Goal: Register for event/course

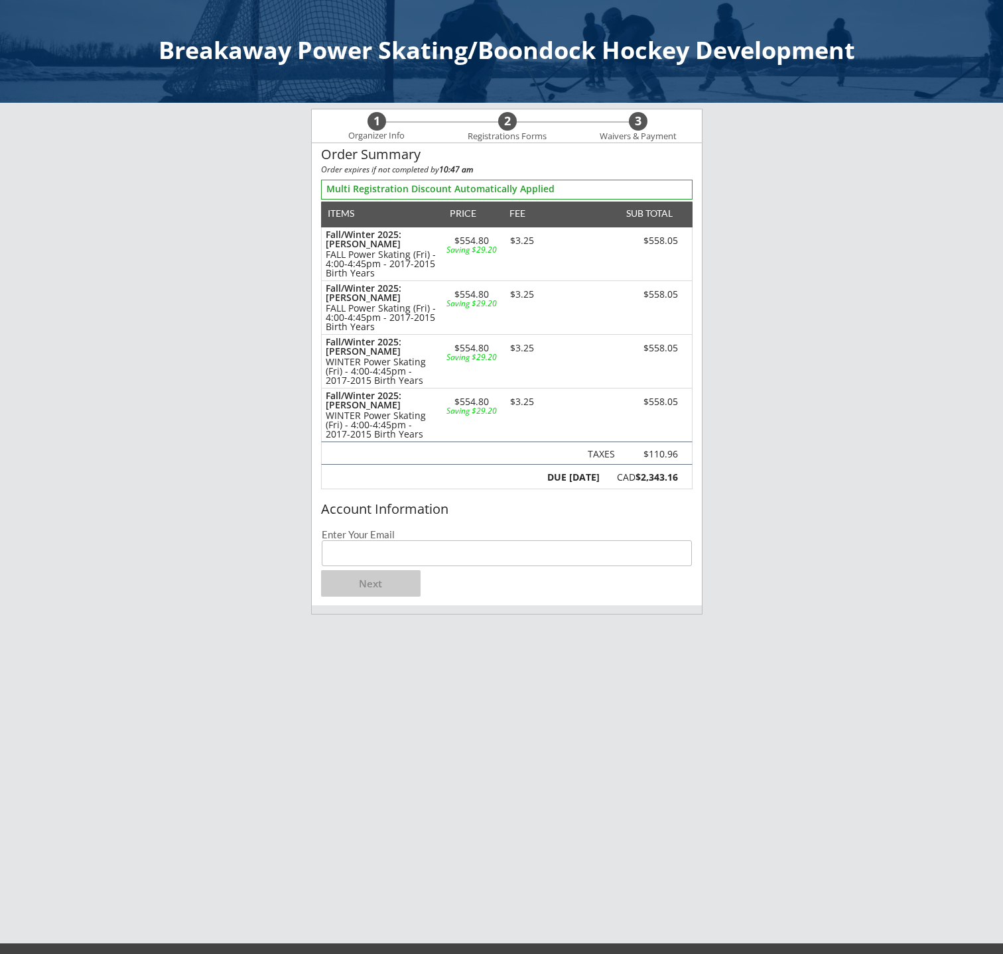
click at [417, 543] on input "email" at bounding box center [507, 554] width 370 height 26
click at [525, 556] on input "email" at bounding box center [507, 554] width 370 height 26
type input "[EMAIL_ADDRESS][DOMAIN_NAME]"
click at [402, 586] on button "Next" at bounding box center [370, 583] width 99 height 27
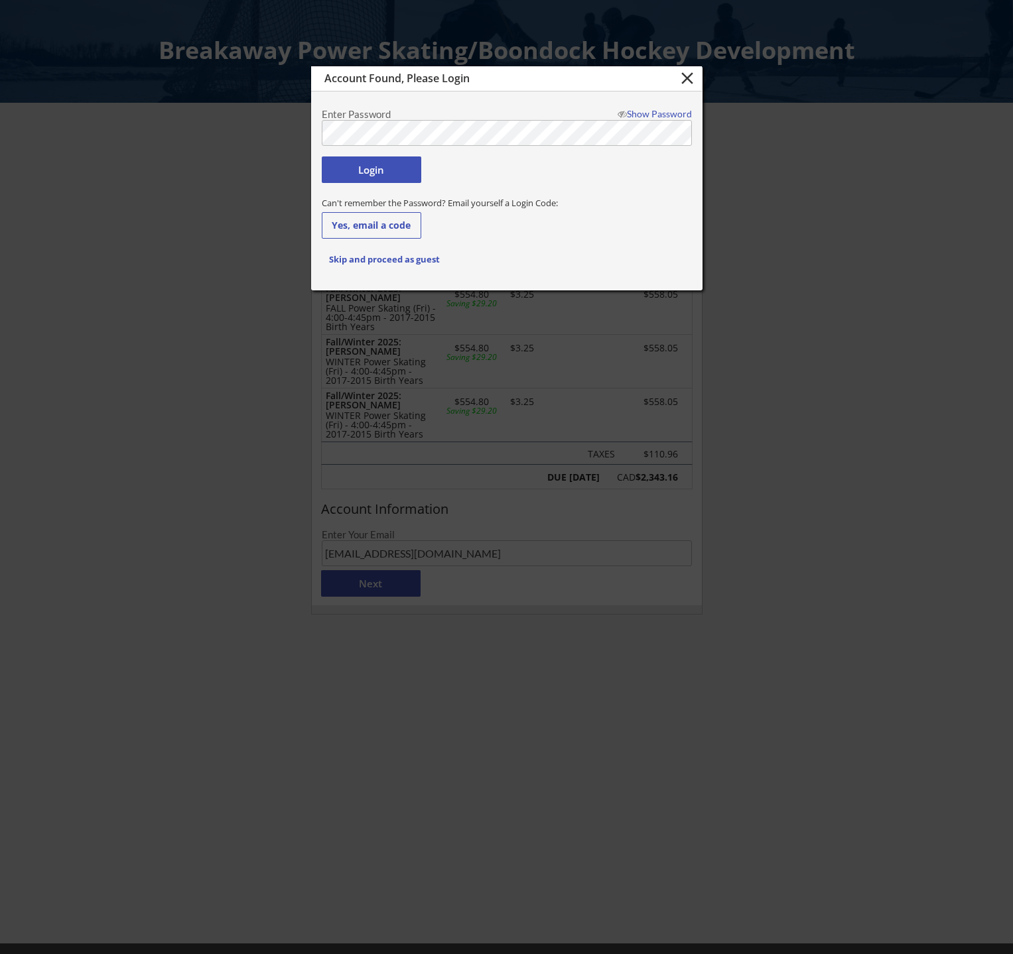
click at [381, 168] on button "Login" at bounding box center [371, 170] width 99 height 27
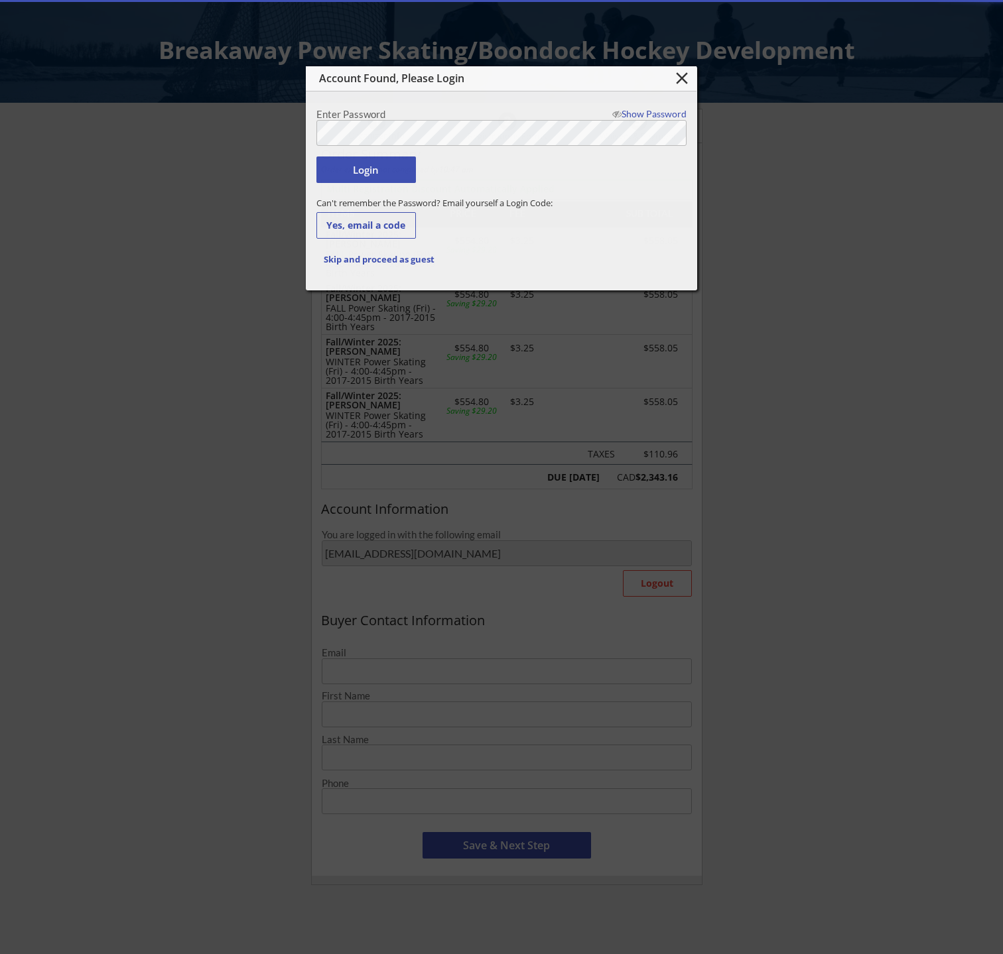
type input "[EMAIL_ADDRESS][DOMAIN_NAME]"
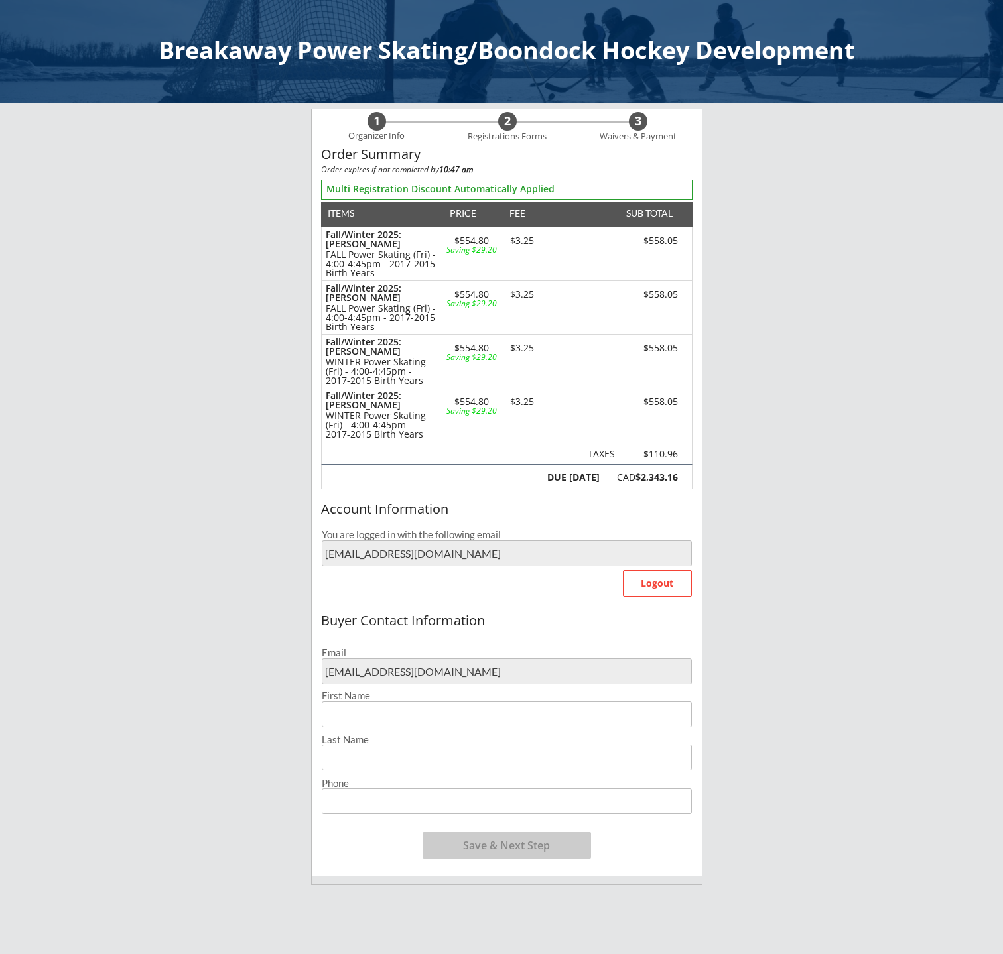
type input "[PERSON_NAME]"
type input "[PHONE_NUMBER]"
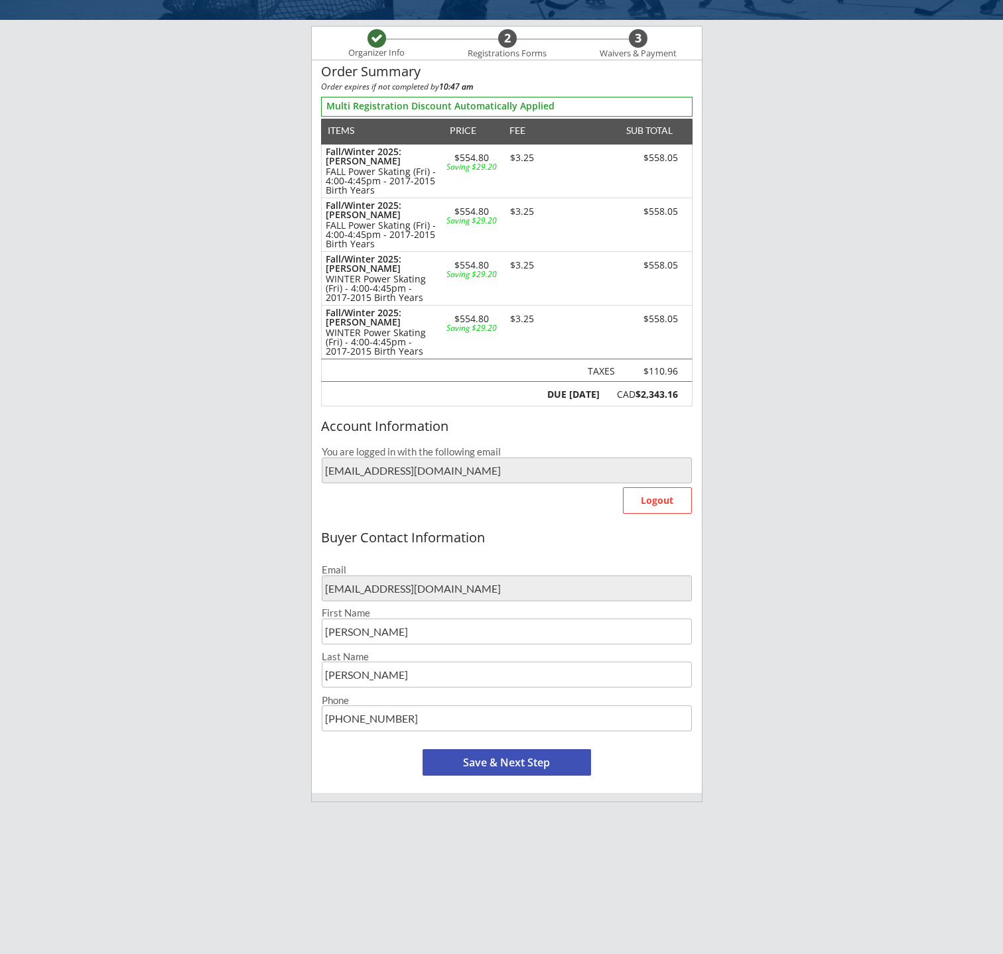
scroll to position [99, 0]
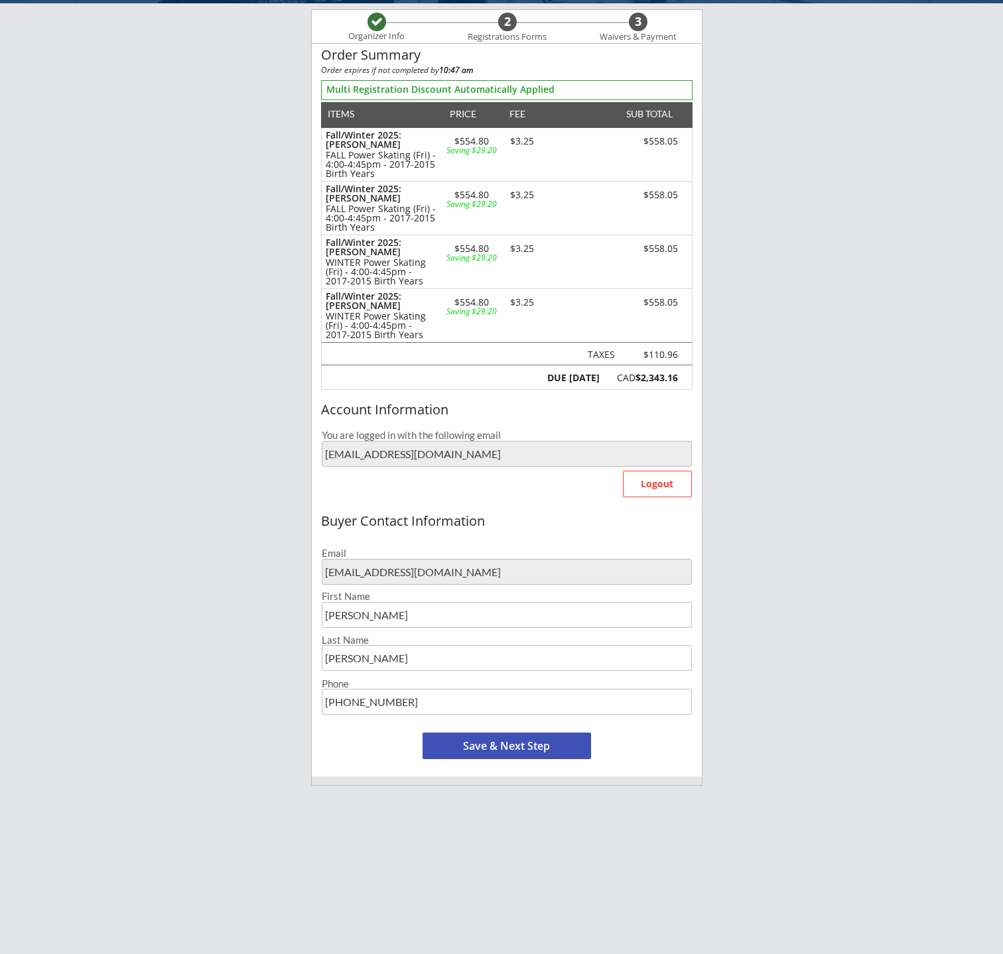
click at [483, 743] on button "Save & Next Step" at bounding box center [507, 746] width 168 height 27
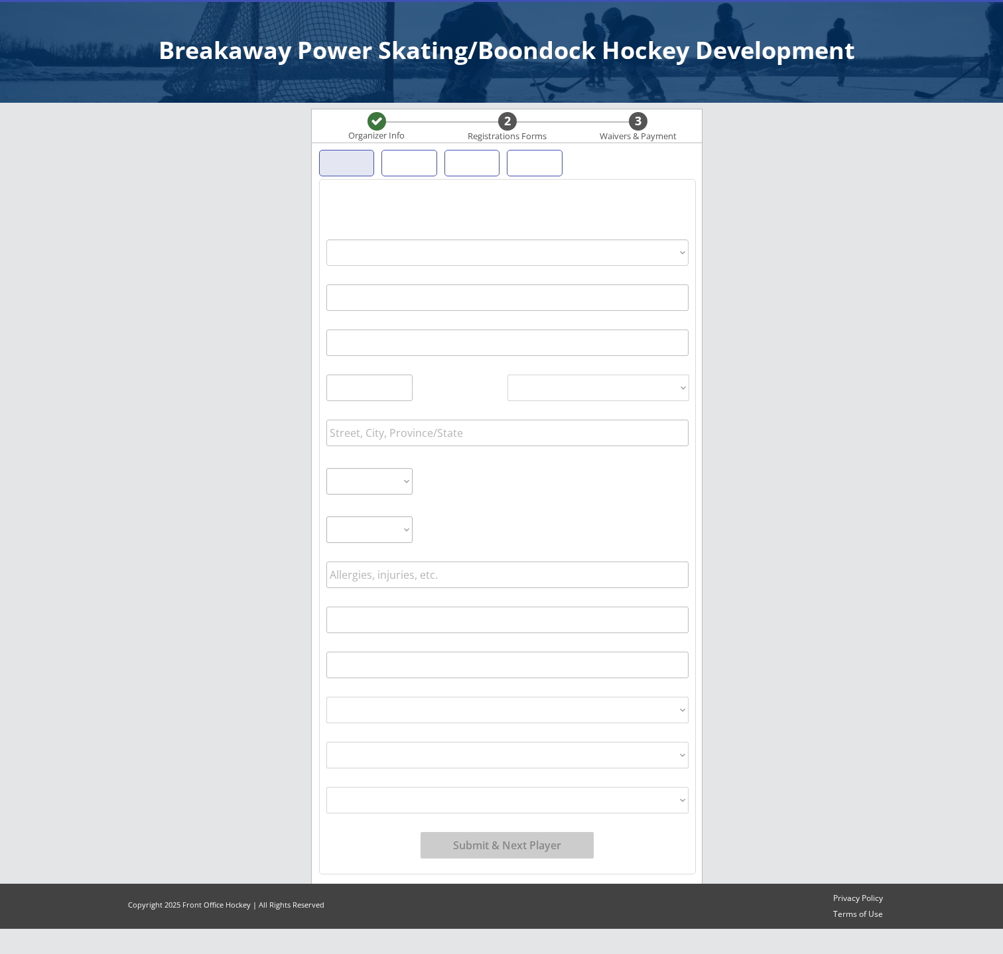
scroll to position [0, 0]
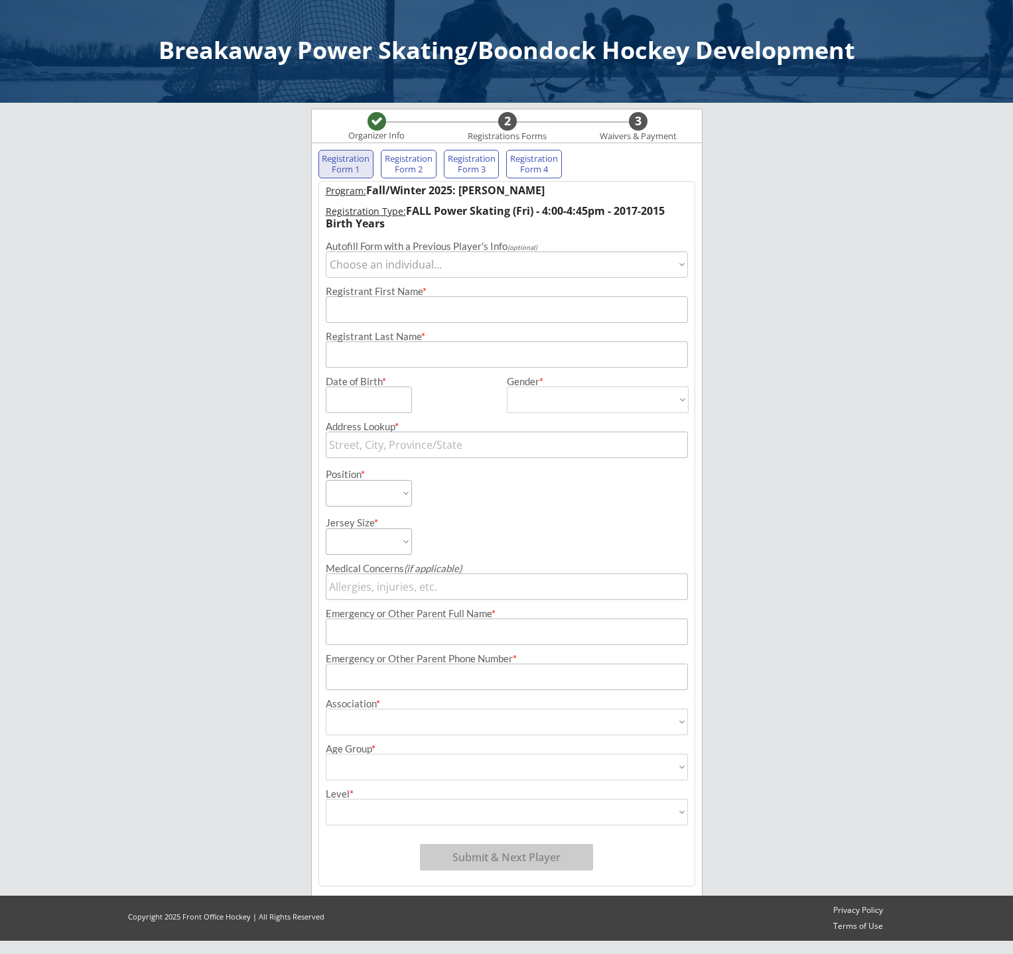
click at [493, 267] on select "Choose an individual... [PERSON_NAME] [PERSON_NAME]" at bounding box center [507, 264] width 362 height 27
select select ""1348695171700984260__LOOKUP__1697945190910x636054521672892400""
click at [326, 251] on select "Choose an individual... [PERSON_NAME] [PERSON_NAME]" at bounding box center [507, 264] width 362 height 27
type input "April"
type input "[PERSON_NAME]"
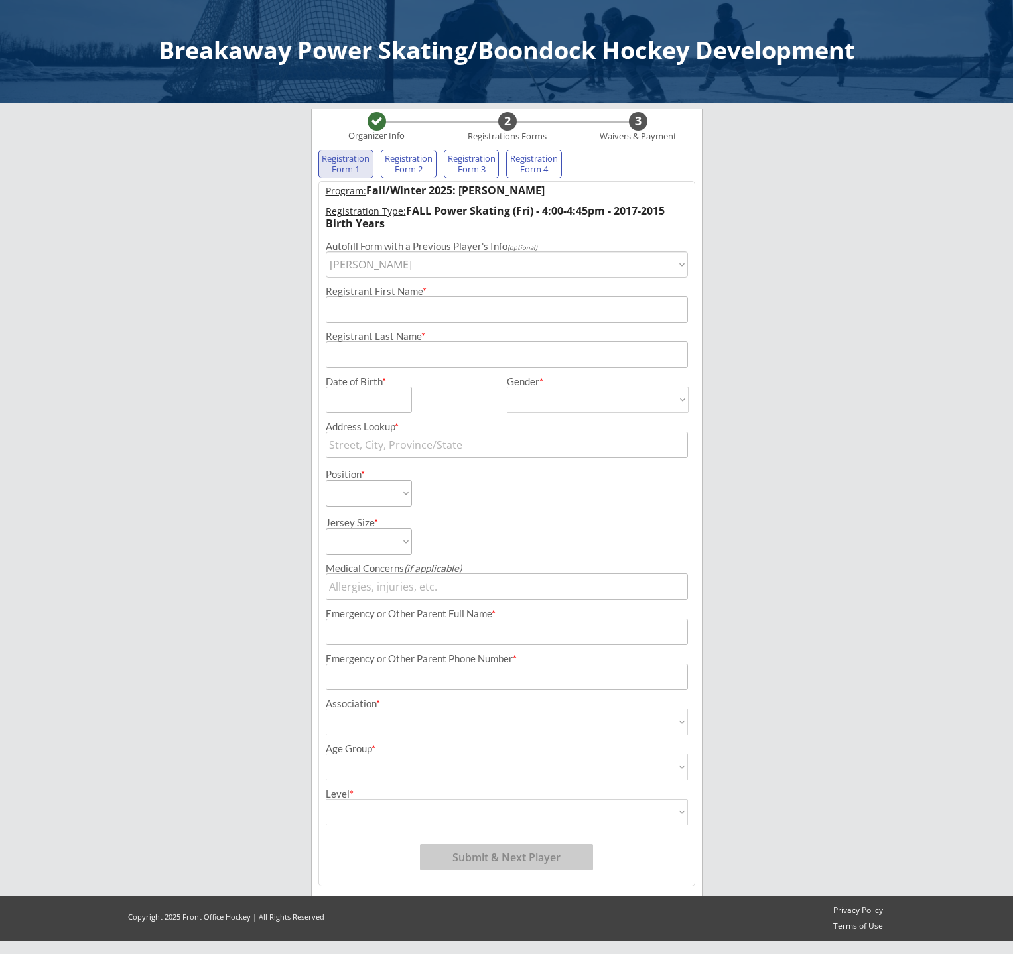
type input "[DATE]"
type input "[STREET_ADDRESS]"
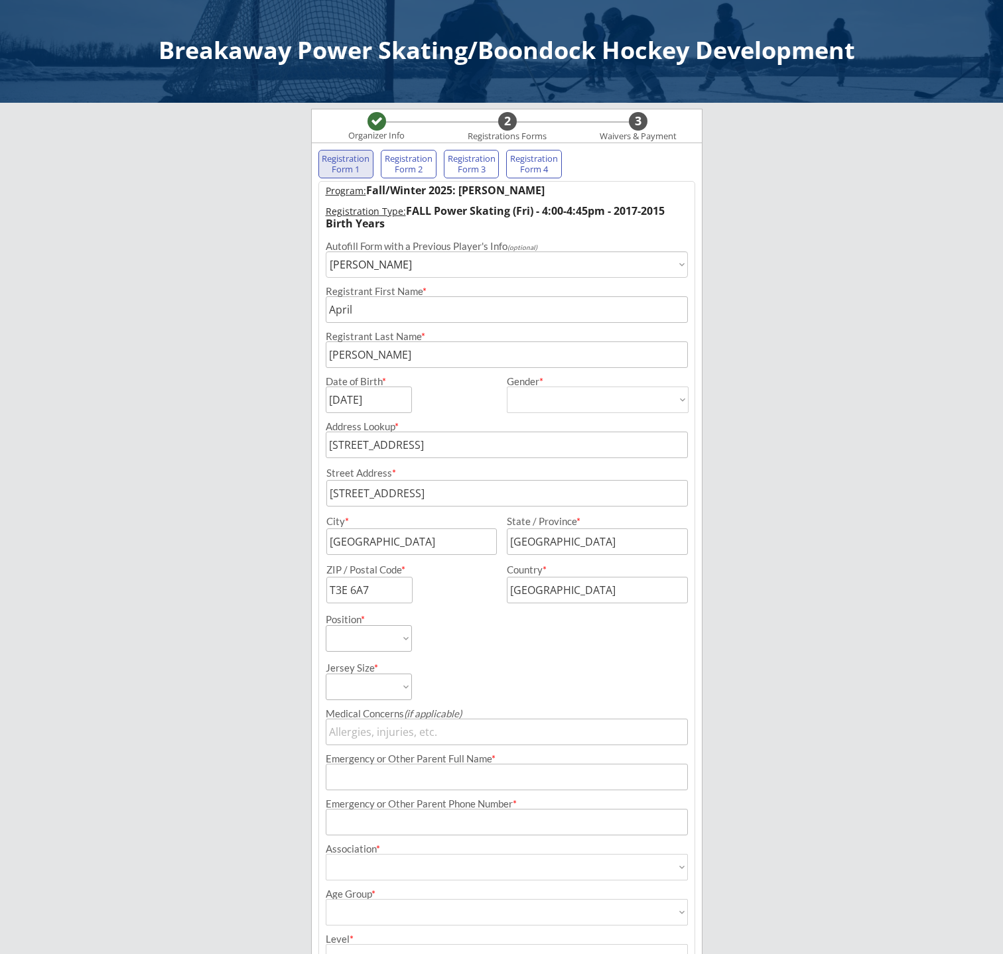
type input "[DEMOGRAPHIC_DATA]"
select select ""[DEMOGRAPHIC_DATA]""
select select ""Forward""
select select ""Youth L""
type input "[PERSON_NAME]"
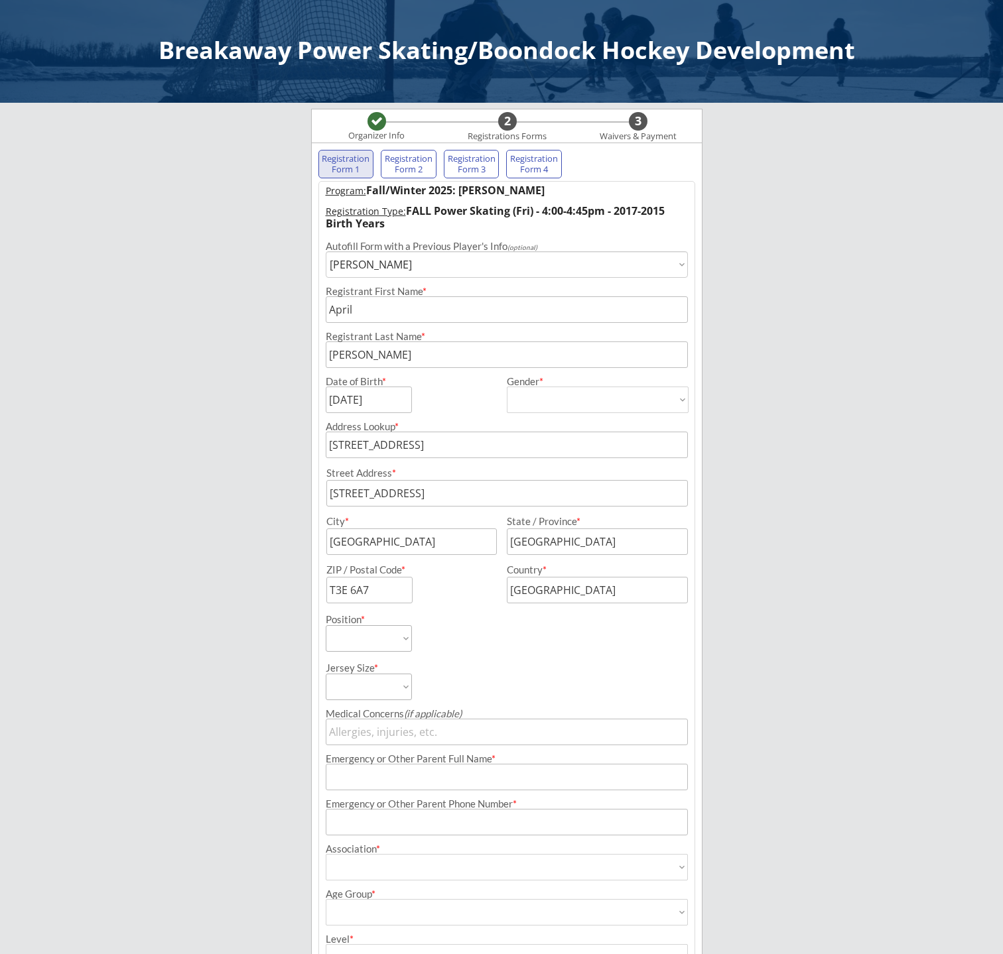
type input "[PHONE_NUMBER]"
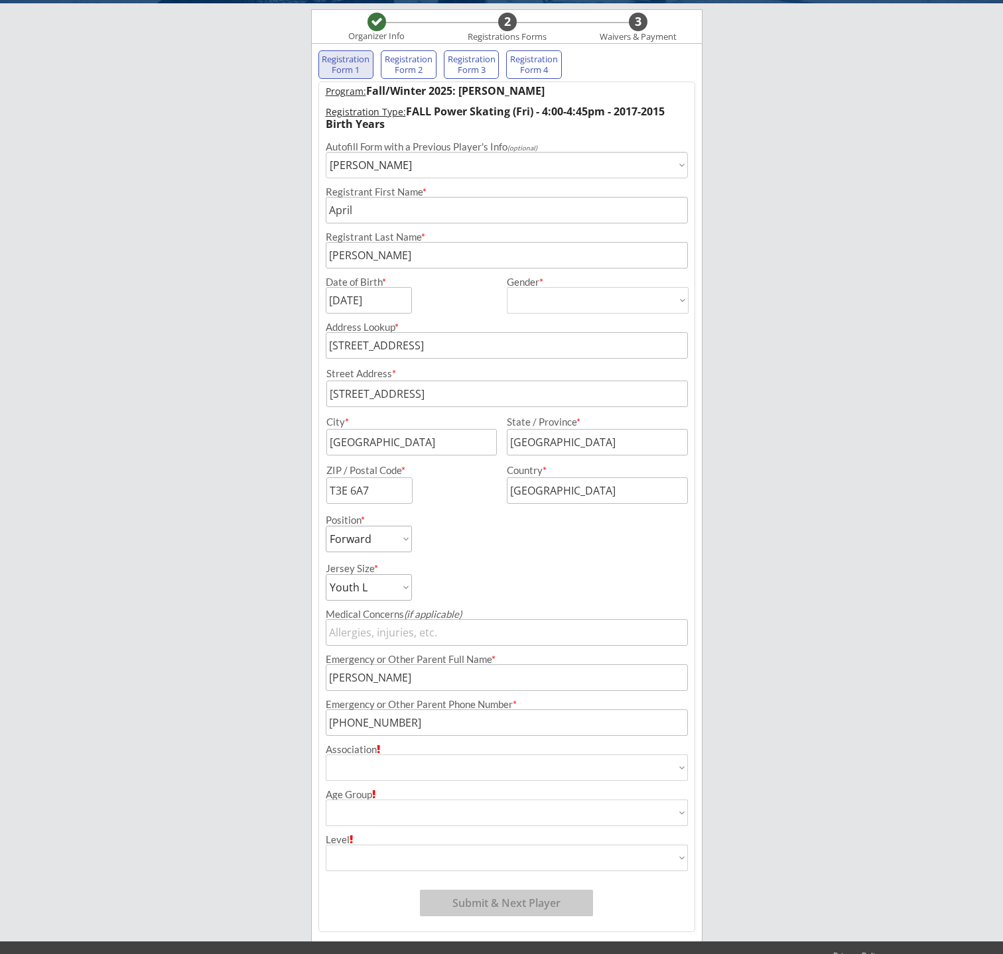
scroll to position [132, 0]
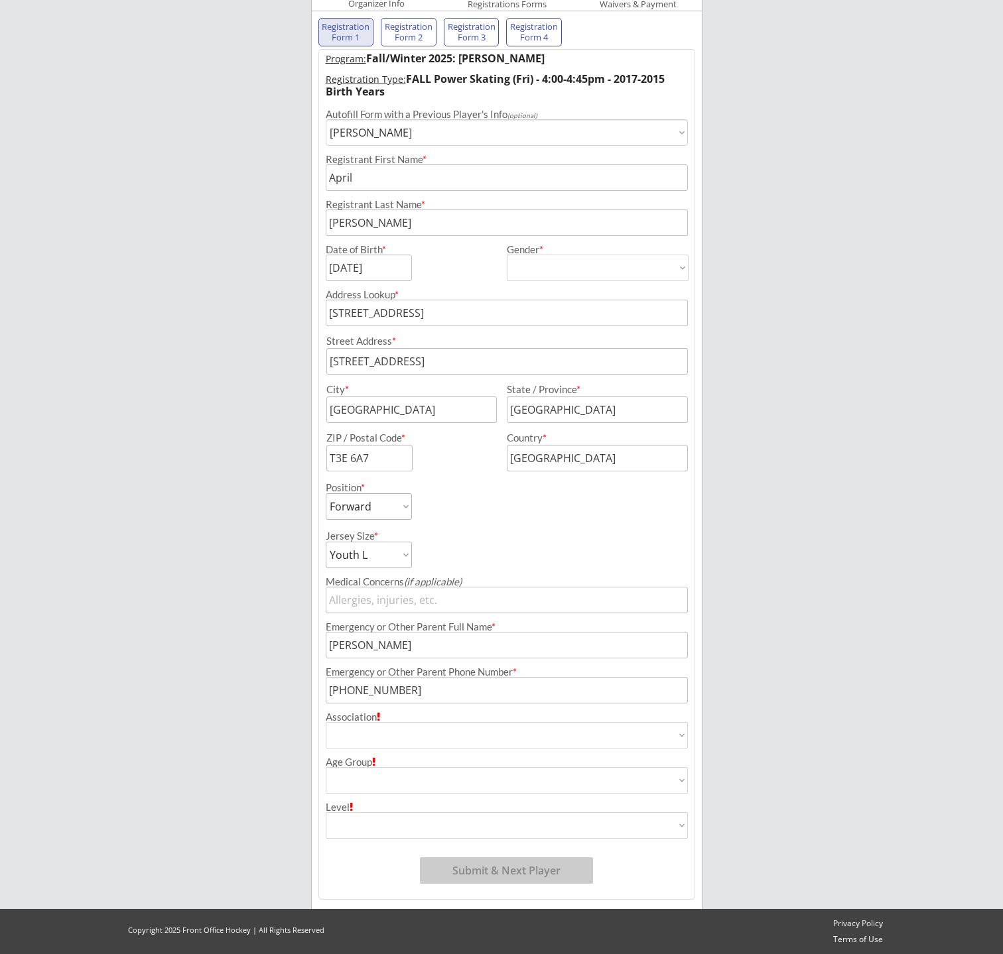
click at [409, 737] on select "Airdrie Blackfoot Hockey Association Bow River Bruins Bow Valley Hockey Society…" at bounding box center [507, 735] width 362 height 27
select select ""Ringette""
click at [326, 722] on select "Airdrie Blackfoot Hockey Association Bow River Bruins Bow Valley Hockey Society…" at bounding box center [507, 735] width 362 height 27
type input "Ringette"
click at [368, 774] on select "House League U7 U9 U11 U13 U15 U16 U18 U21 College/University Active Start U10 …" at bounding box center [507, 780] width 362 height 27
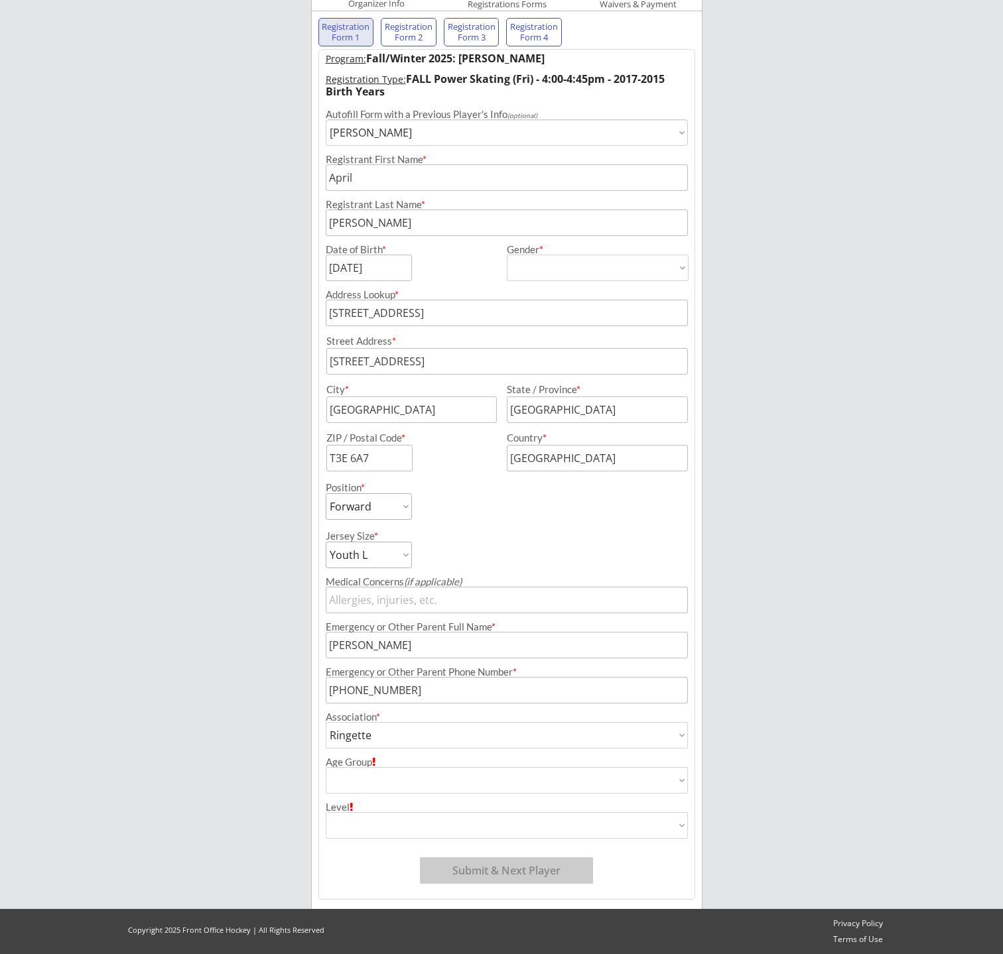
select select ""U12 Ringette""
click at [326, 767] on select "House League U7 U9 U11 U13 U15 U16 U18 U21 College/University Active Start U10 …" at bounding box center [507, 780] width 362 height 27
type input "U12 Ringette"
click at [359, 825] on select "Division 1 Division 2 Division 3 Division 4 Division 5 Division 6 Division 7 AA…" at bounding box center [507, 826] width 362 height 27
select select ""Not Applicable ""
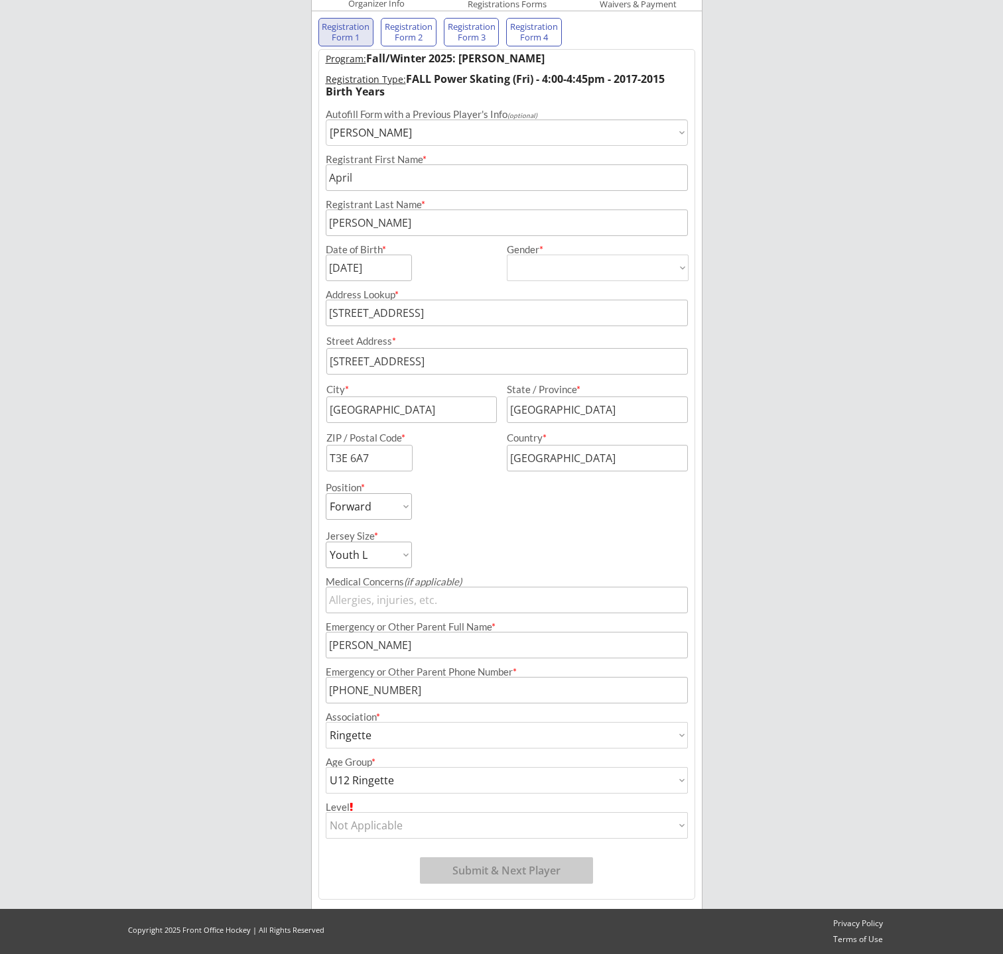
click at [326, 813] on select "Division 1 Division 2 Division 3 Division 4 Division 5 Division 6 Division 7 AA…" at bounding box center [507, 826] width 362 height 27
type input "Not Applicable"
click at [455, 870] on button "Submit & Next Player" at bounding box center [506, 871] width 173 height 27
select select ""PLACEHOLDER_1427118222253""
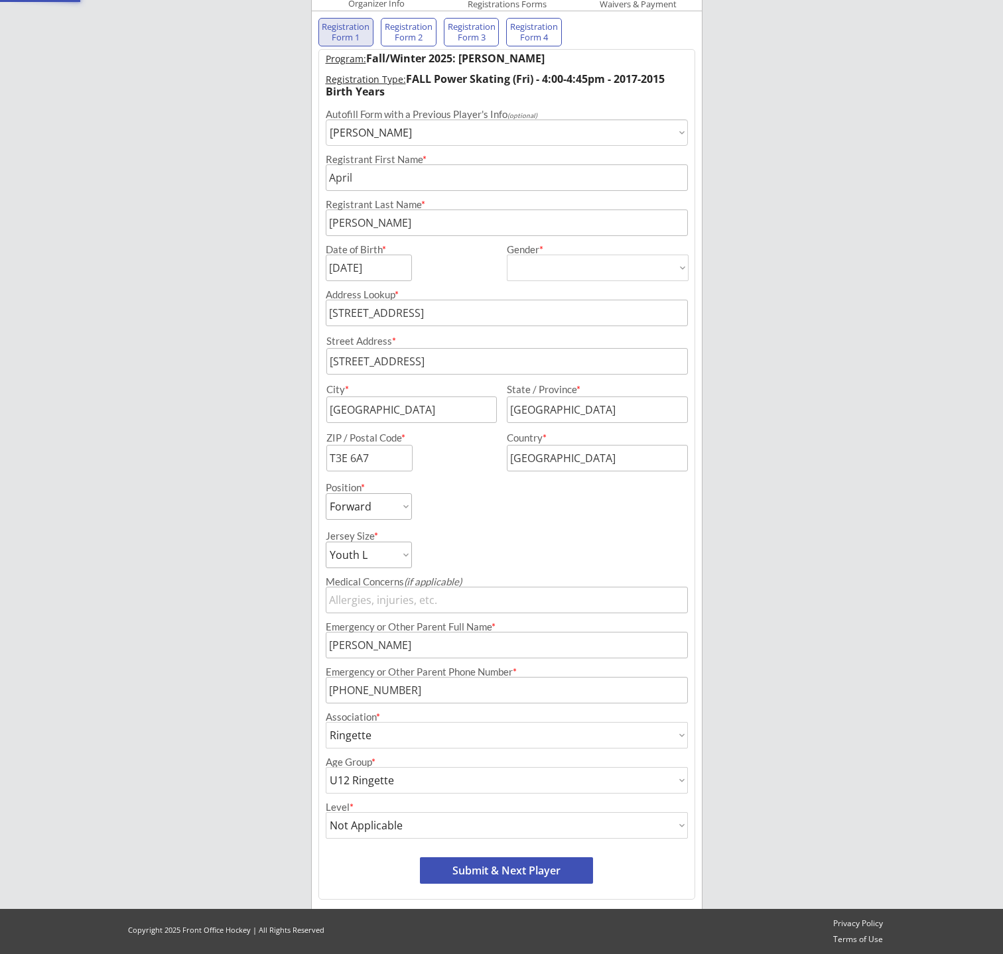
select select ""PLACEHOLDER_1427118222253""
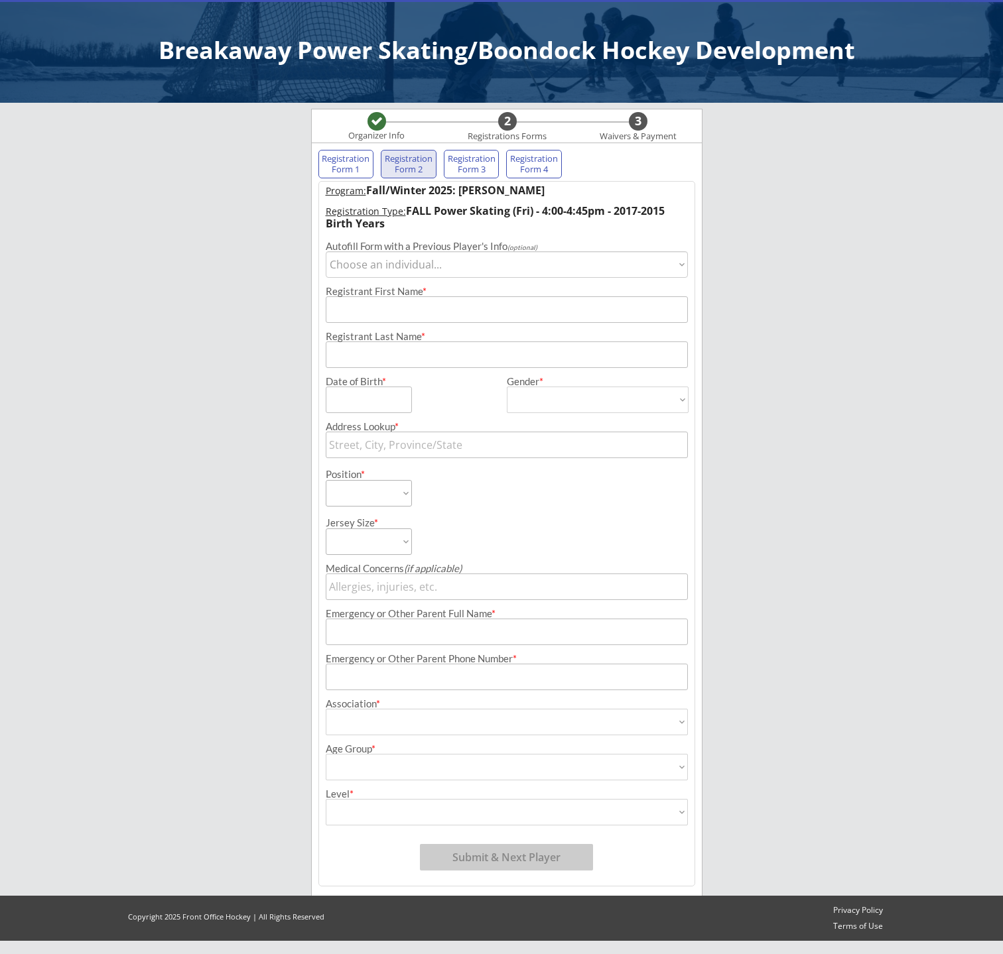
scroll to position [0, 0]
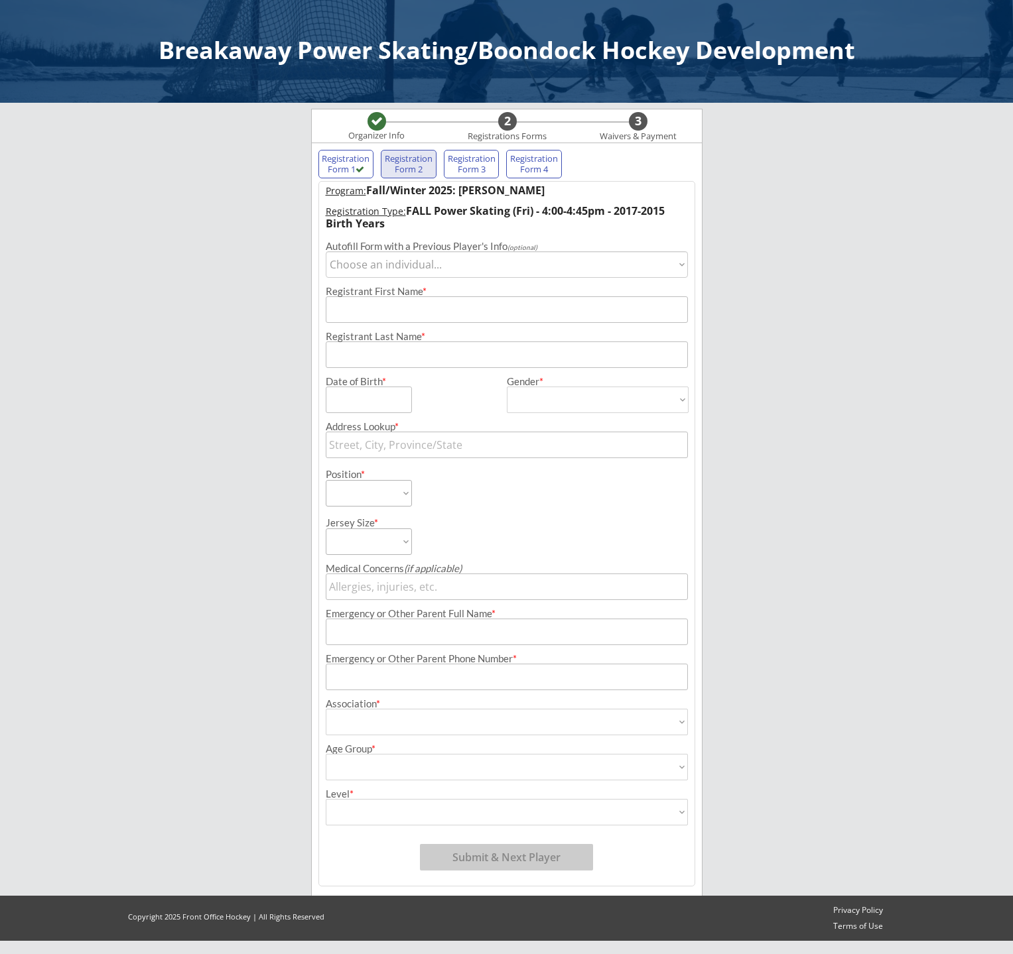
click at [488, 267] on select "Choose an individual... [PERSON_NAME] [PERSON_NAME]" at bounding box center [507, 264] width 362 height 27
select select ""1348695171700984260__LOOKUP__1697945223811x919921312286638100""
click at [326, 251] on select "Choose an individual... [PERSON_NAME] [PERSON_NAME]" at bounding box center [507, 264] width 362 height 27
type input "[PERSON_NAME]"
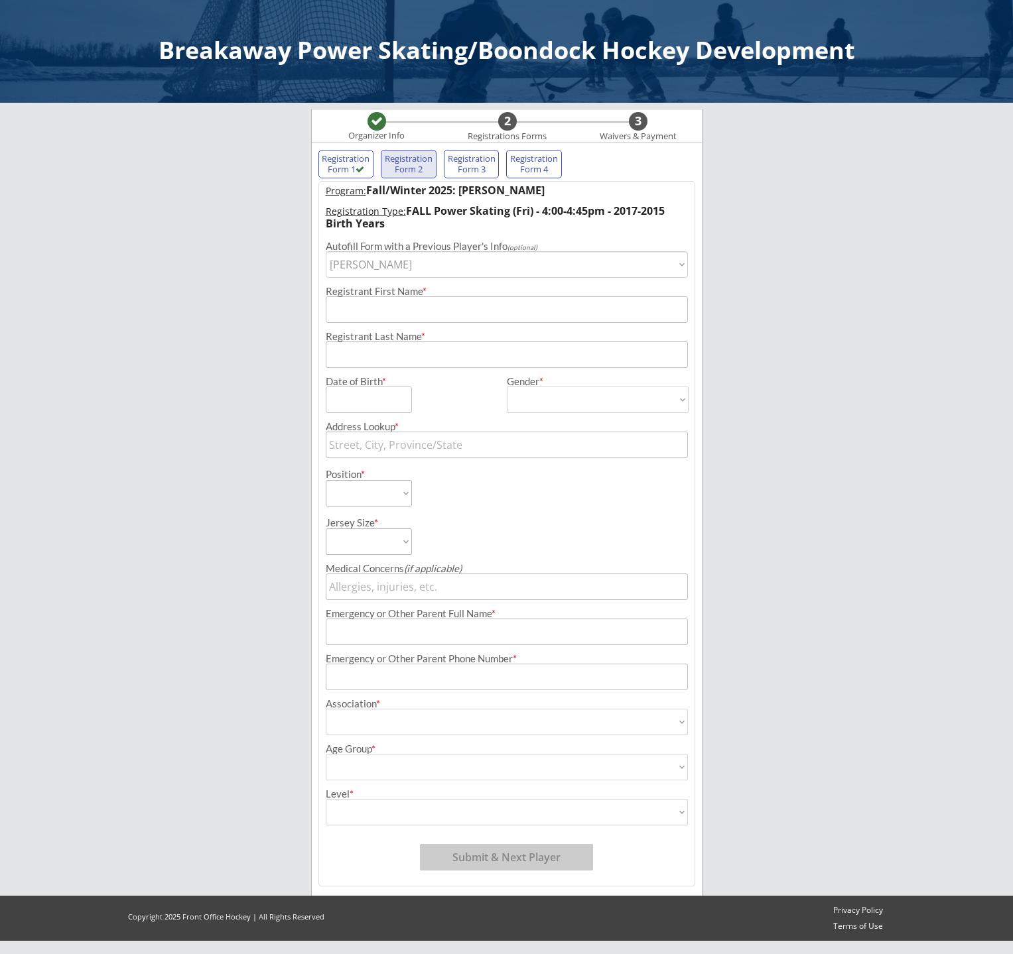
type input "[DATE]"
type input "[STREET_ADDRESS]"
type input "[GEOGRAPHIC_DATA]"
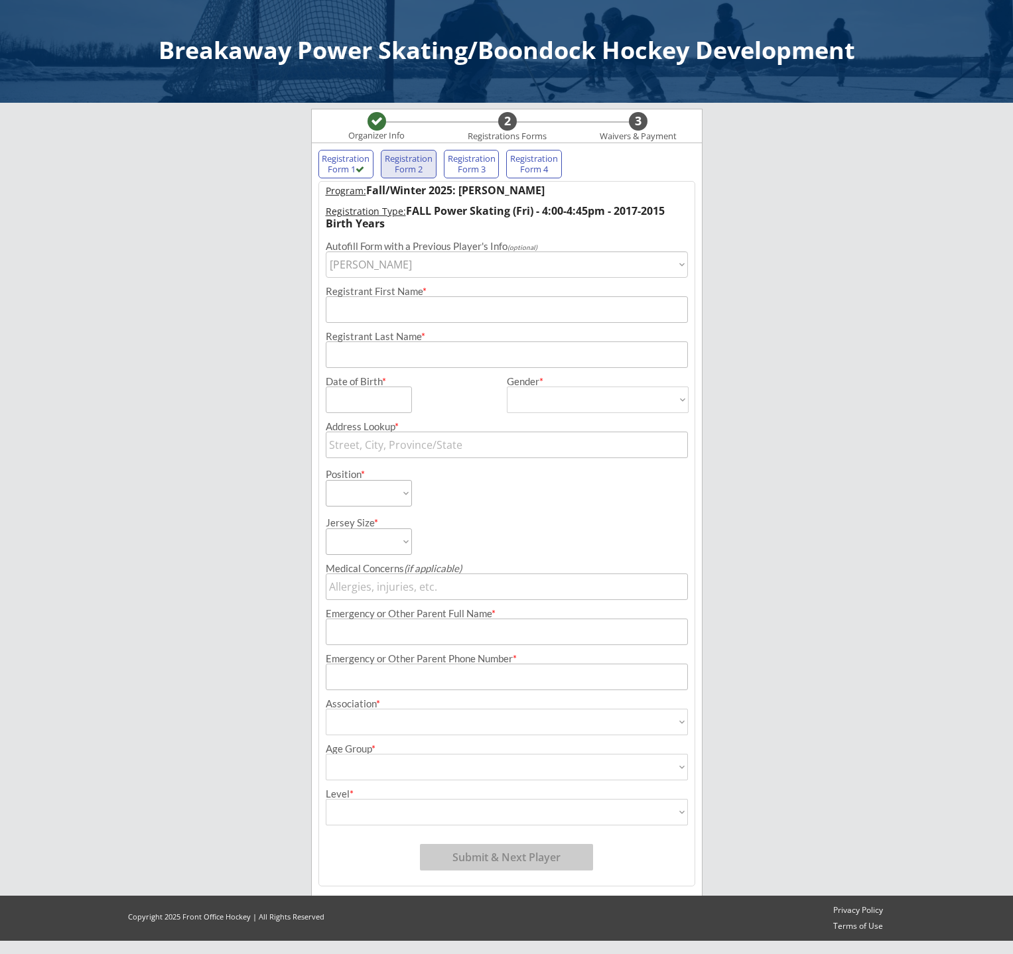
type input "T3E 6A7"
type input "[GEOGRAPHIC_DATA]"
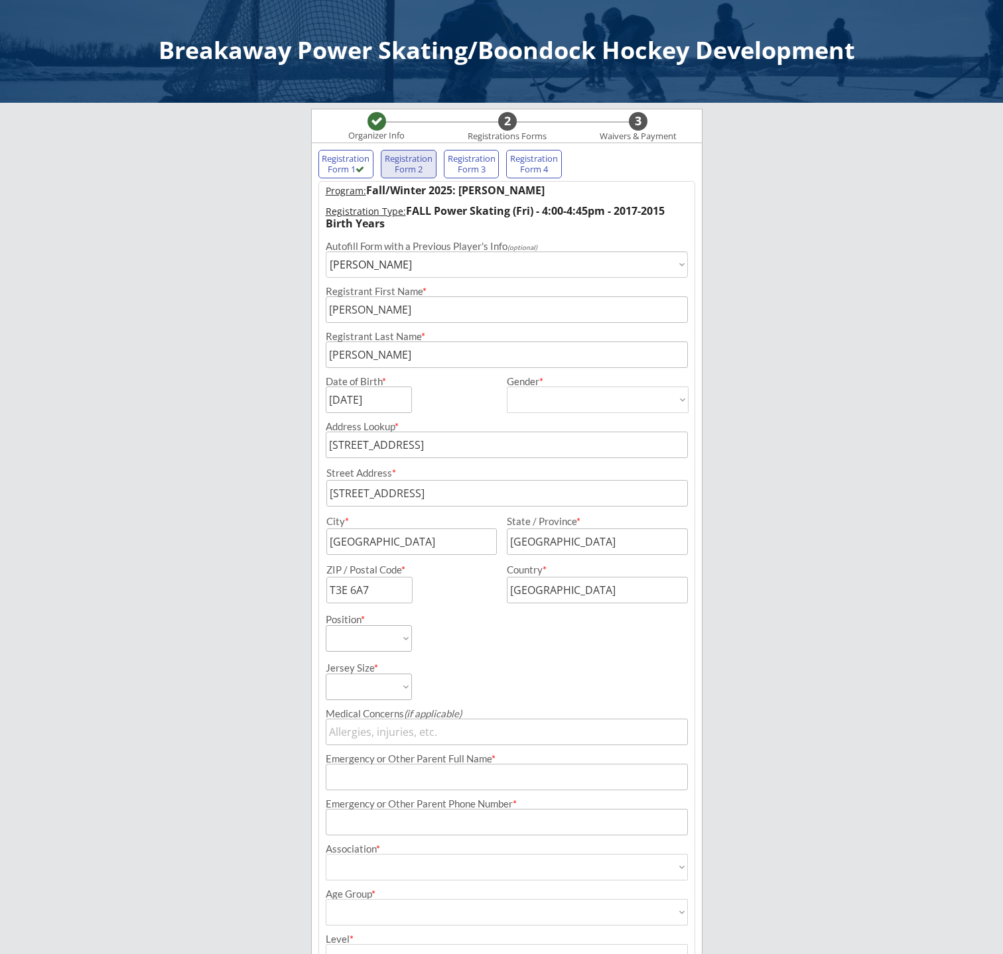
type input "[DEMOGRAPHIC_DATA]"
select select ""[DEMOGRAPHIC_DATA]""
select select ""Forward""
select select ""Youth L""
type input "[PERSON_NAME]"
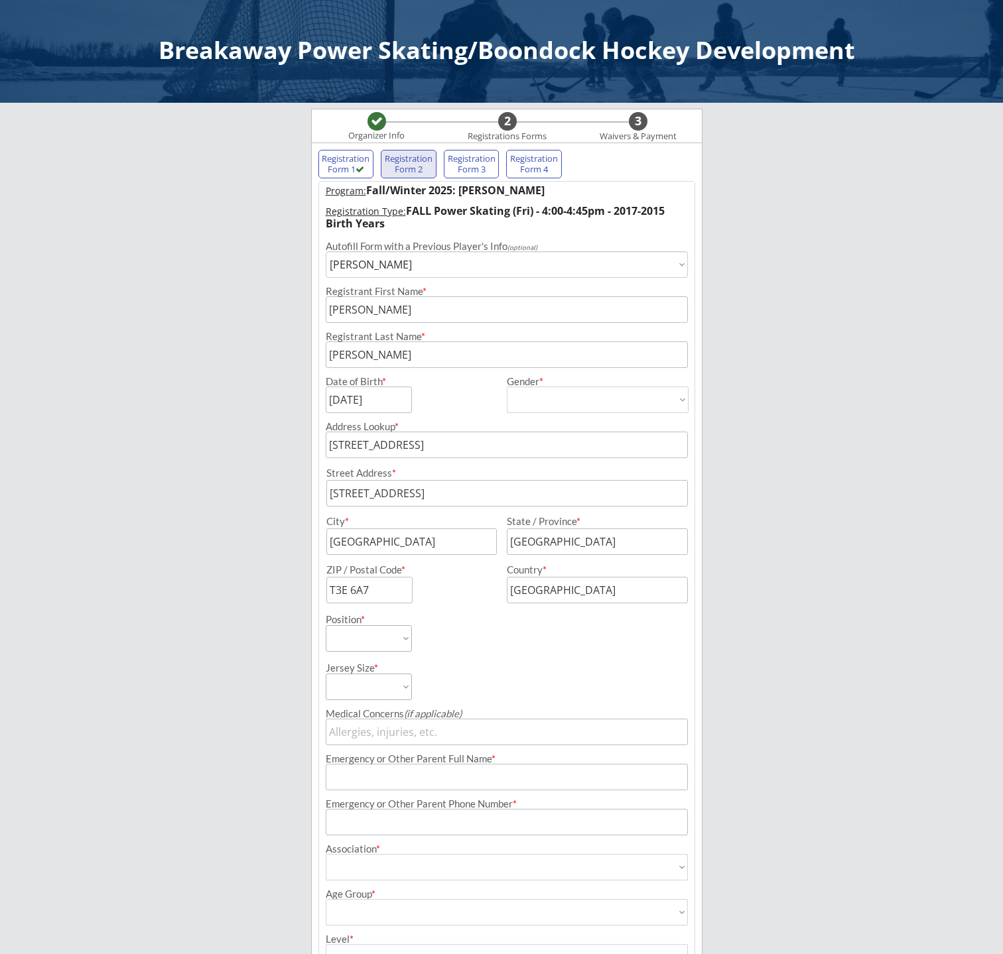
type input "[PHONE_NUMBER]"
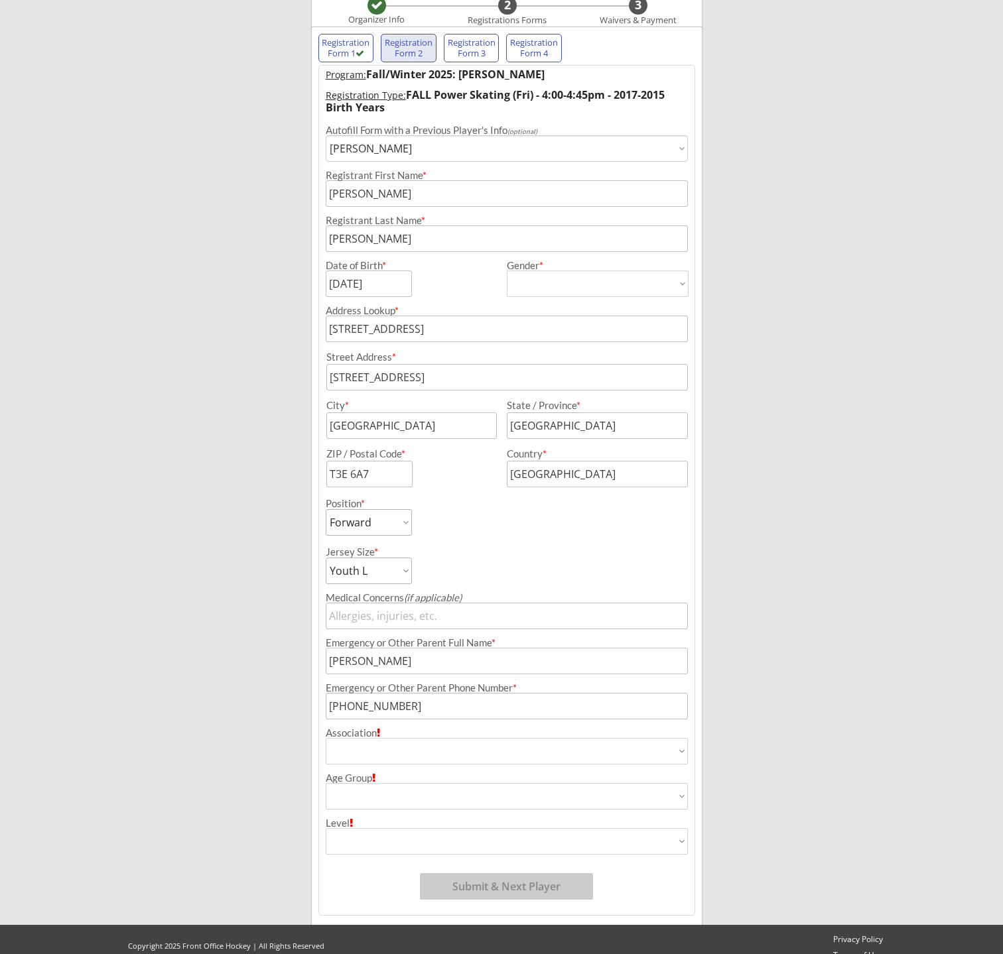
scroll to position [132, 0]
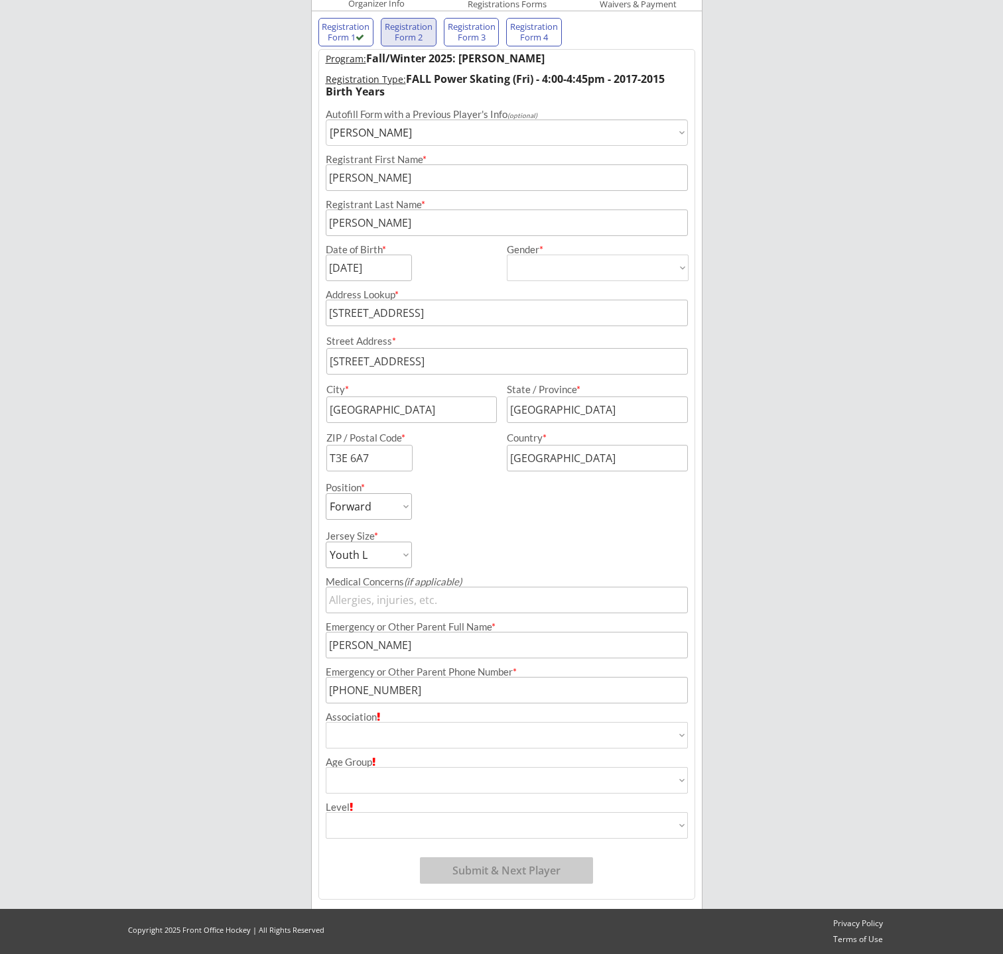
click at [409, 736] on select "Airdrie Blackfoot Hockey Association Bow River Bruins Bow Valley Hockey Society…" at bounding box center [507, 735] width 362 height 27
select select ""Ringette""
click at [326, 722] on select "Airdrie Blackfoot Hockey Association Bow River Bruins Bow Valley Hockey Society…" at bounding box center [507, 735] width 362 height 27
type input "Ringette"
click at [389, 733] on select "Airdrie Blackfoot Hockey Association Bow River Bruins Bow Valley Hockey Society…" at bounding box center [507, 735] width 362 height 27
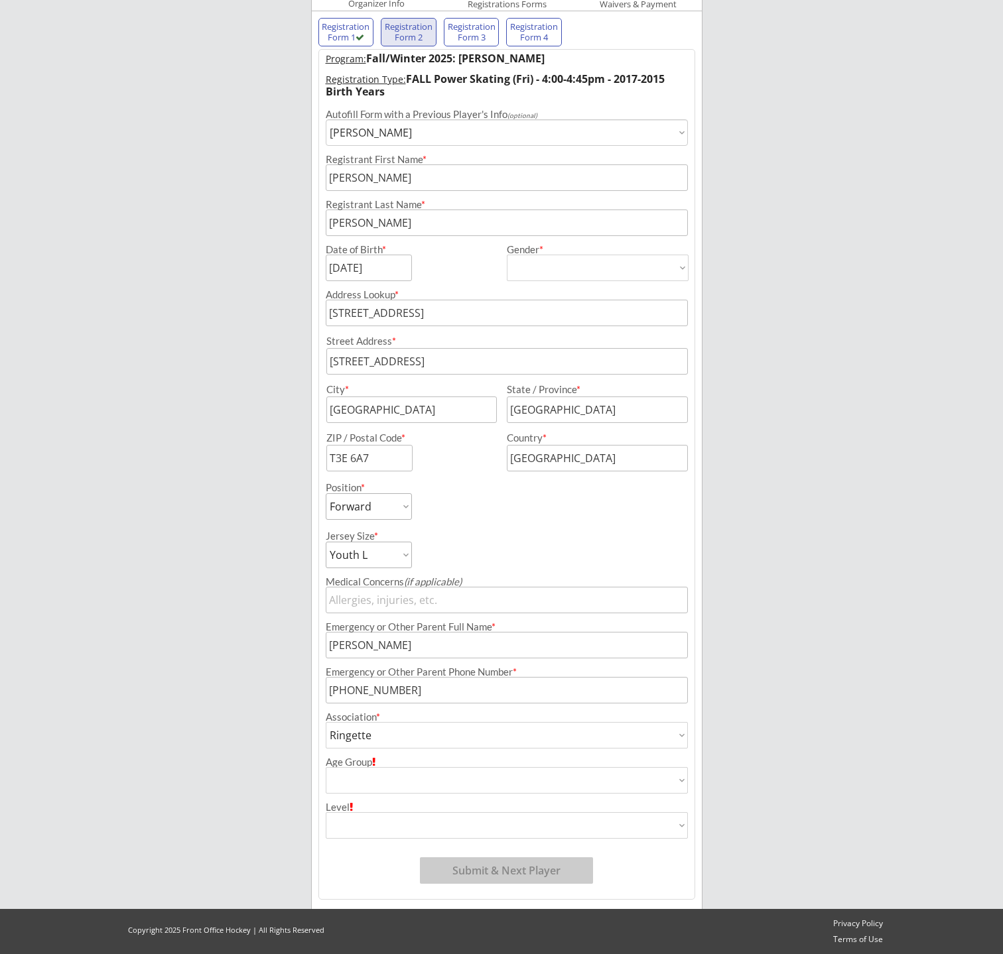
click at [326, 722] on select "Airdrie Blackfoot Hockey Association Bow River Bruins Bow Valley Hockey Society…" at bounding box center [507, 735] width 362 height 27
click at [354, 775] on select "House League U7 U9 U11 U13 U15 U16 U18 U21 College/University Active Start U10 …" at bounding box center [507, 780] width 362 height 27
select select ""U12 Ringette""
click at [326, 767] on select "House League U7 U9 U11 U13 U15 U16 U18 U21 College/University Active Start U10 …" at bounding box center [507, 780] width 362 height 27
type input "U12 Ringette"
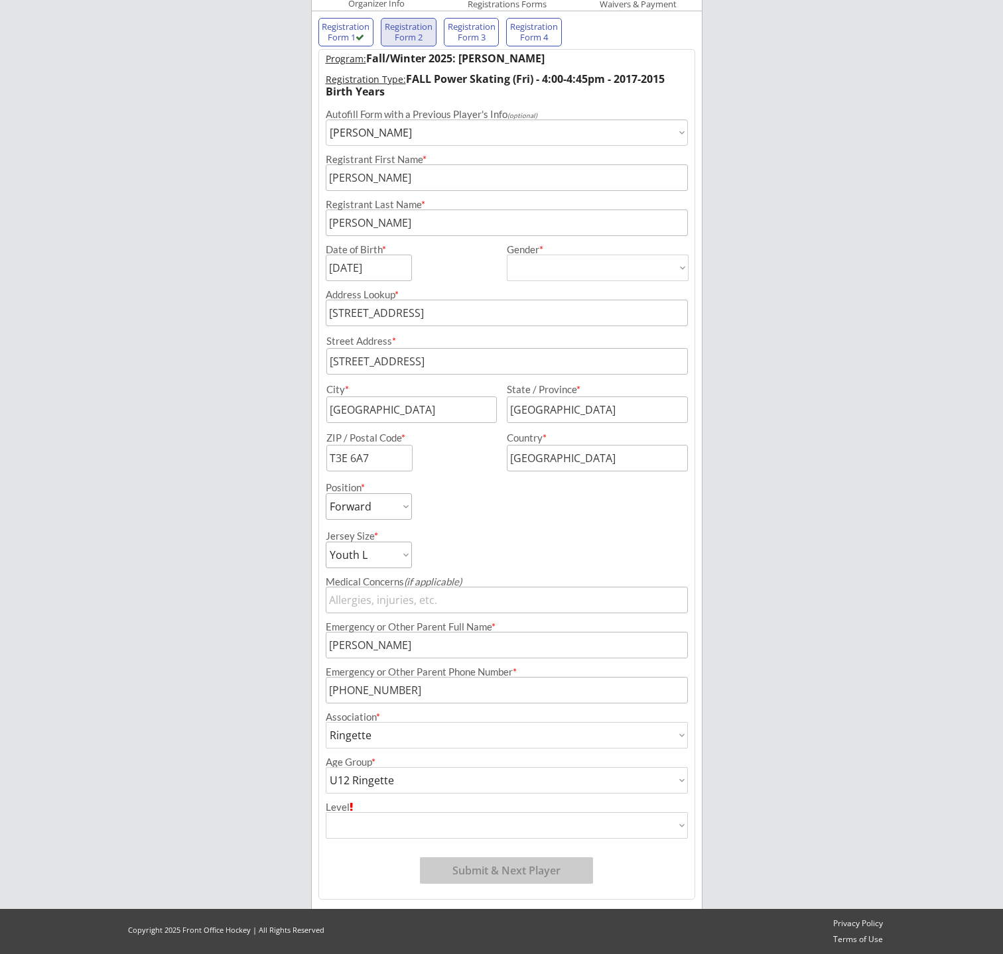
click at [367, 816] on select "Division 1 Division 2 Division 3 Division 4 Division 5 Division 6 Division 7 AA…" at bounding box center [507, 826] width 362 height 27
select select ""Not Applicable ""
click at [326, 813] on select "Division 1 Division 2 Division 3 Division 4 Division 5 Division 6 Division 7 AA…" at bounding box center [507, 826] width 362 height 27
type input "Not Applicable"
click at [450, 864] on button "Submit & Next Player" at bounding box center [506, 871] width 173 height 27
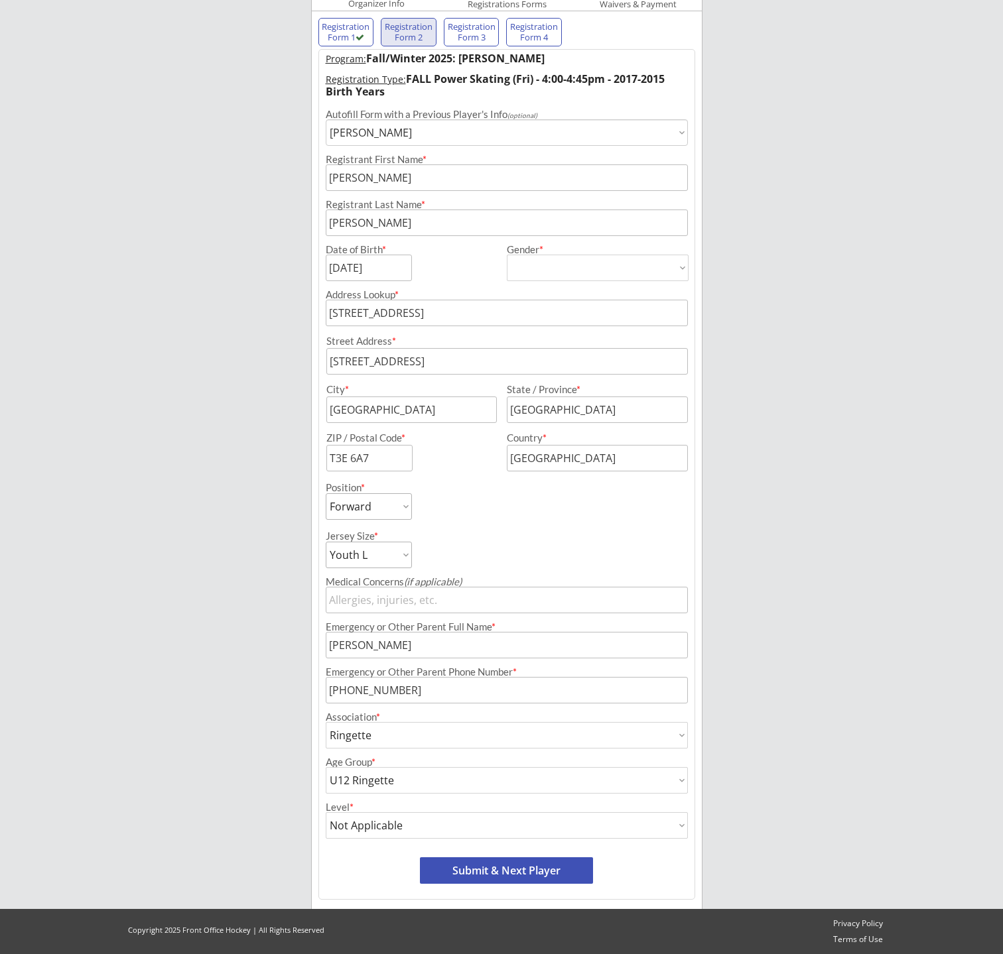
select select ""PLACEHOLDER_1427118222253""
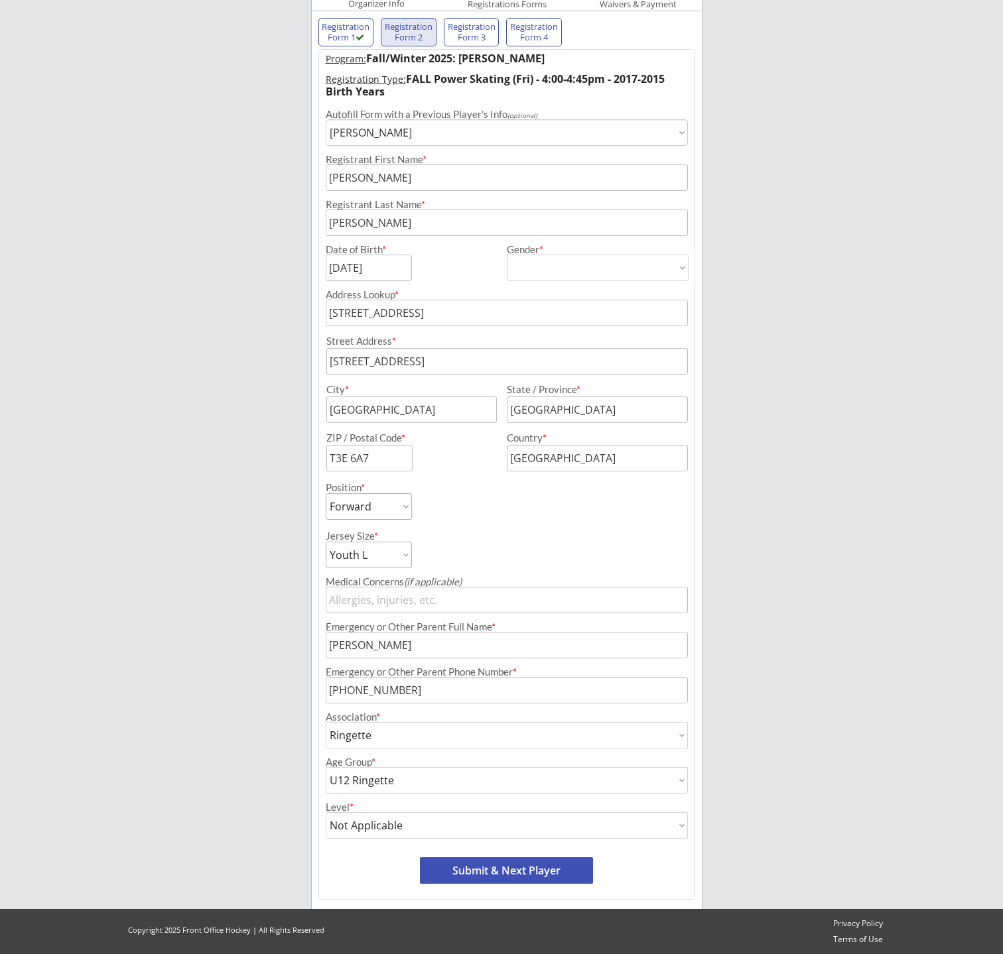
select select ""PLACEHOLDER_1427118222253""
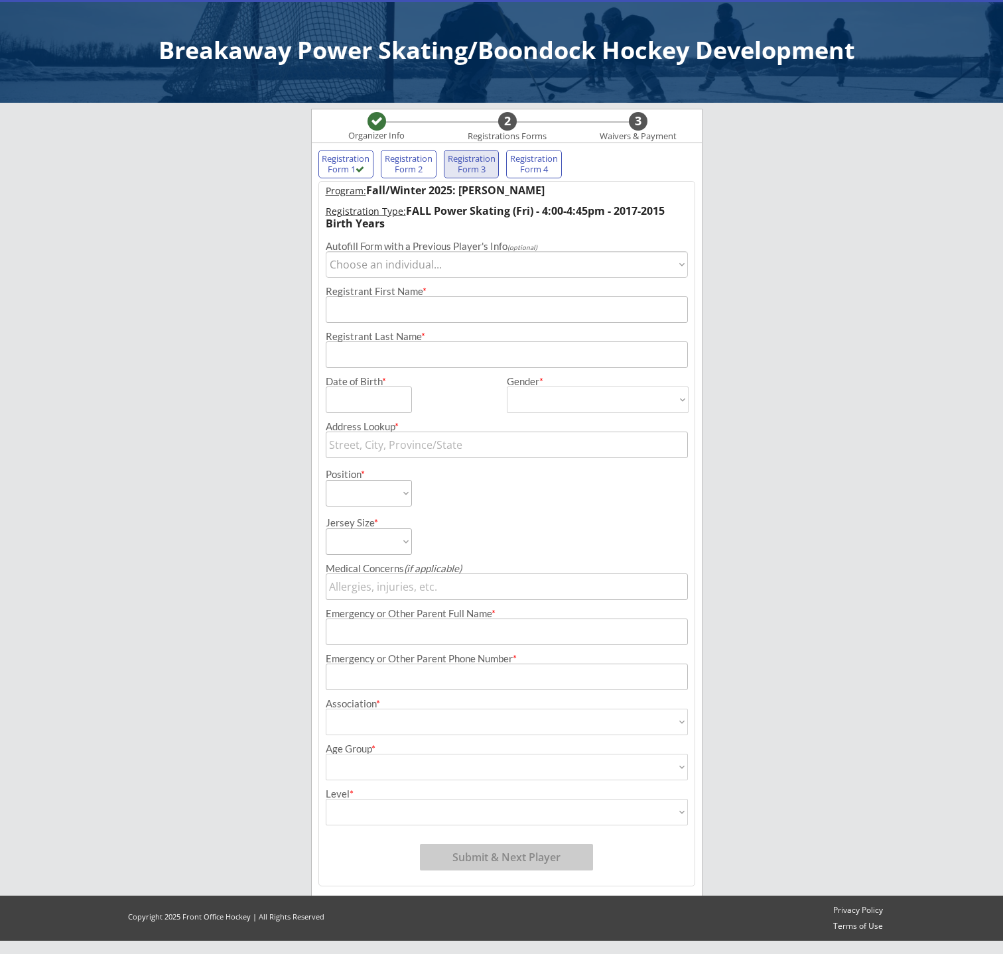
scroll to position [0, 0]
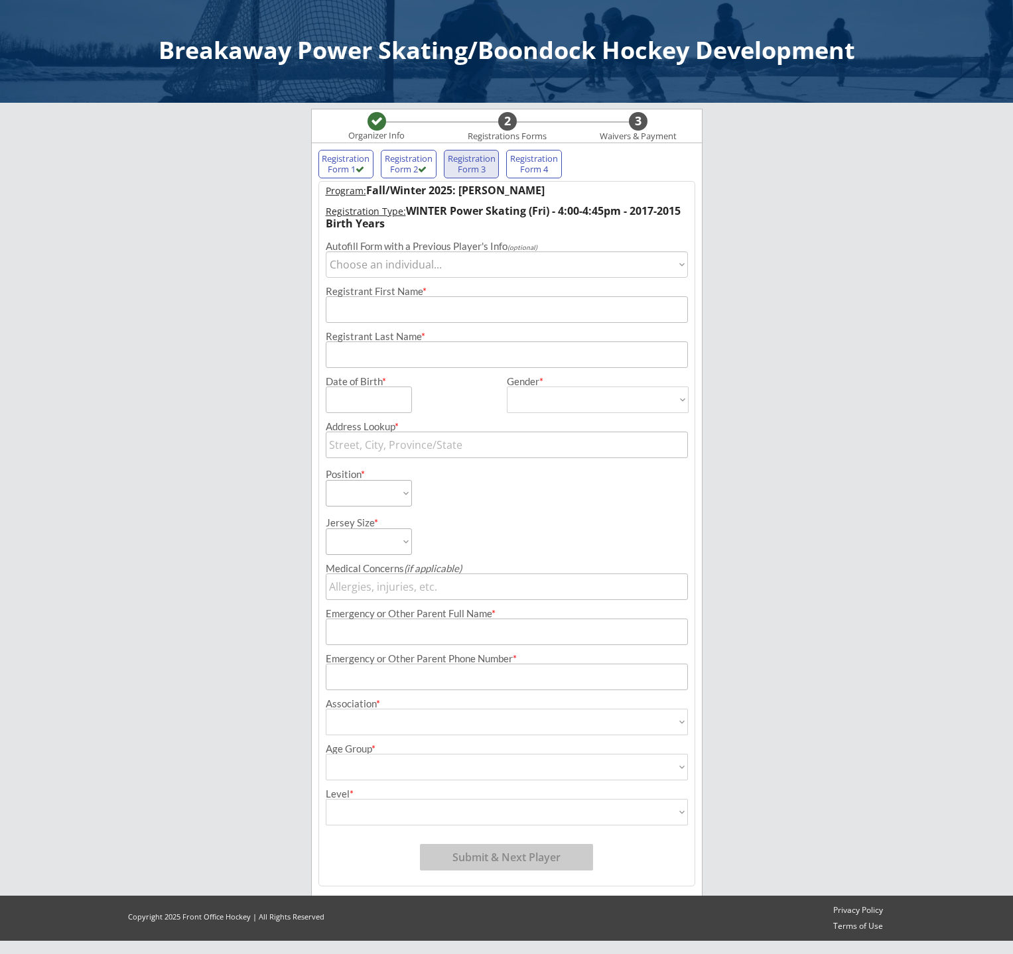
click at [435, 265] on select "Choose an individual... [PERSON_NAME] [PERSON_NAME]" at bounding box center [507, 264] width 362 height 27
select select ""1348695171700984260__LOOKUP__1697945190910x636054521672892400""
click at [326, 251] on select "Choose an individual... [PERSON_NAME] [PERSON_NAME]" at bounding box center [507, 264] width 362 height 27
type input "April"
type input "[PERSON_NAME]"
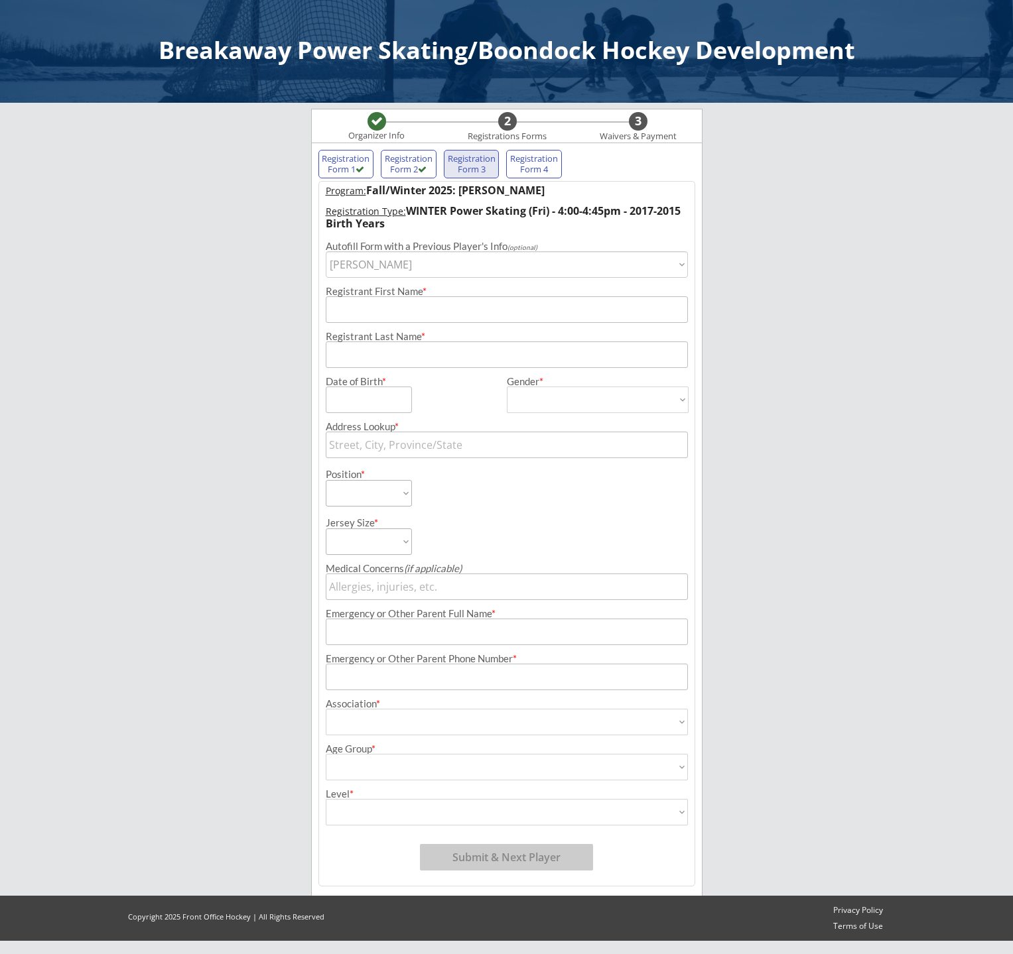
type input "[DATE]"
type input "[STREET_ADDRESS]"
type input "[GEOGRAPHIC_DATA]"
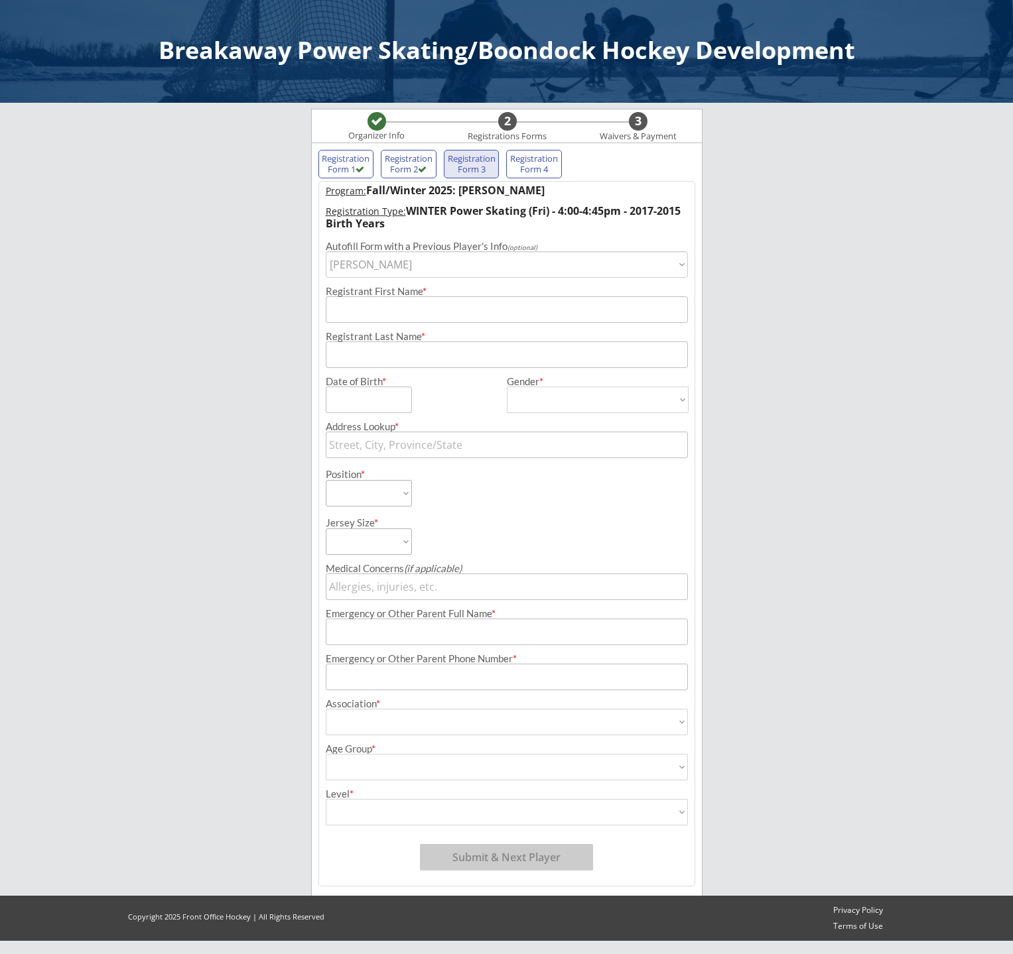
type input "T3E 6A7"
type input "[GEOGRAPHIC_DATA]"
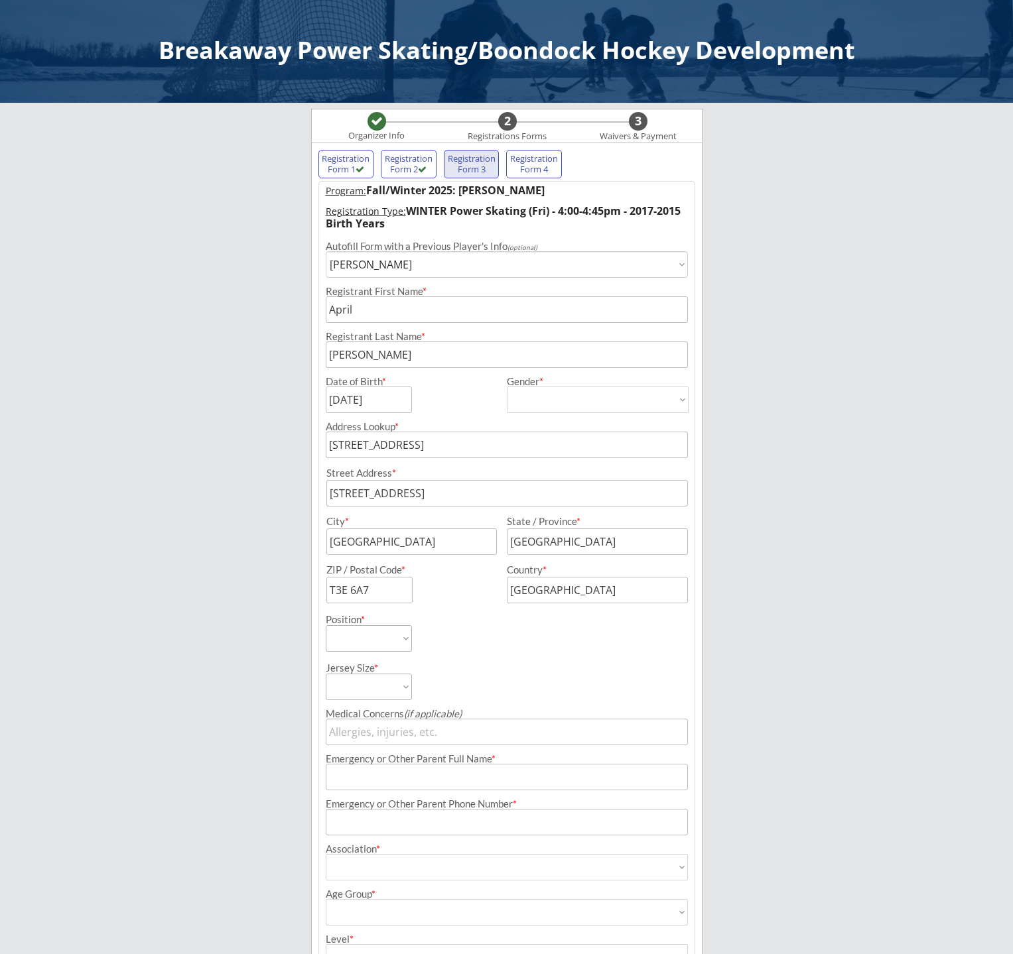
type input "[DEMOGRAPHIC_DATA]"
select select ""[DEMOGRAPHIC_DATA]""
select select ""Forward""
select select ""Youth L""
type input "[PERSON_NAME]"
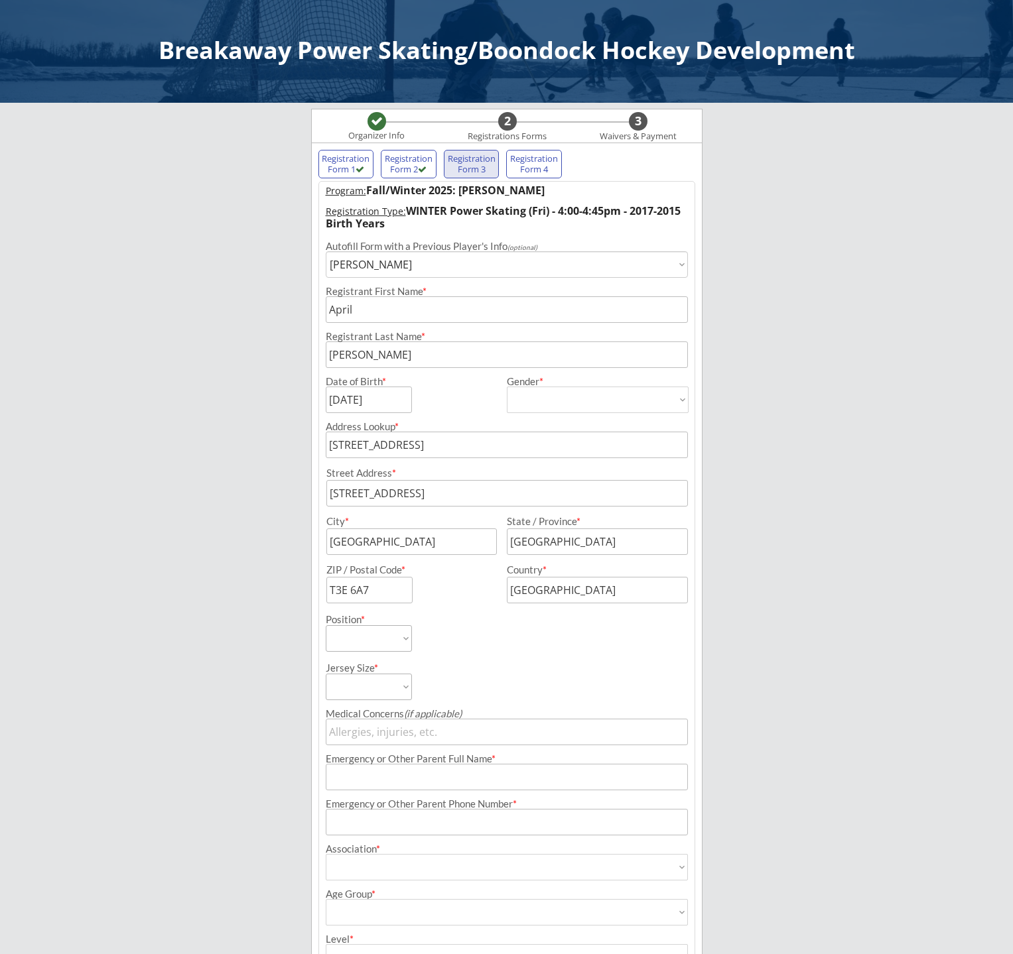
type input "[PHONE_NUMBER]"
type input "Ringette"
select select ""Ringette""
type input "U12 Ringette"
select select ""U12 Ringette""
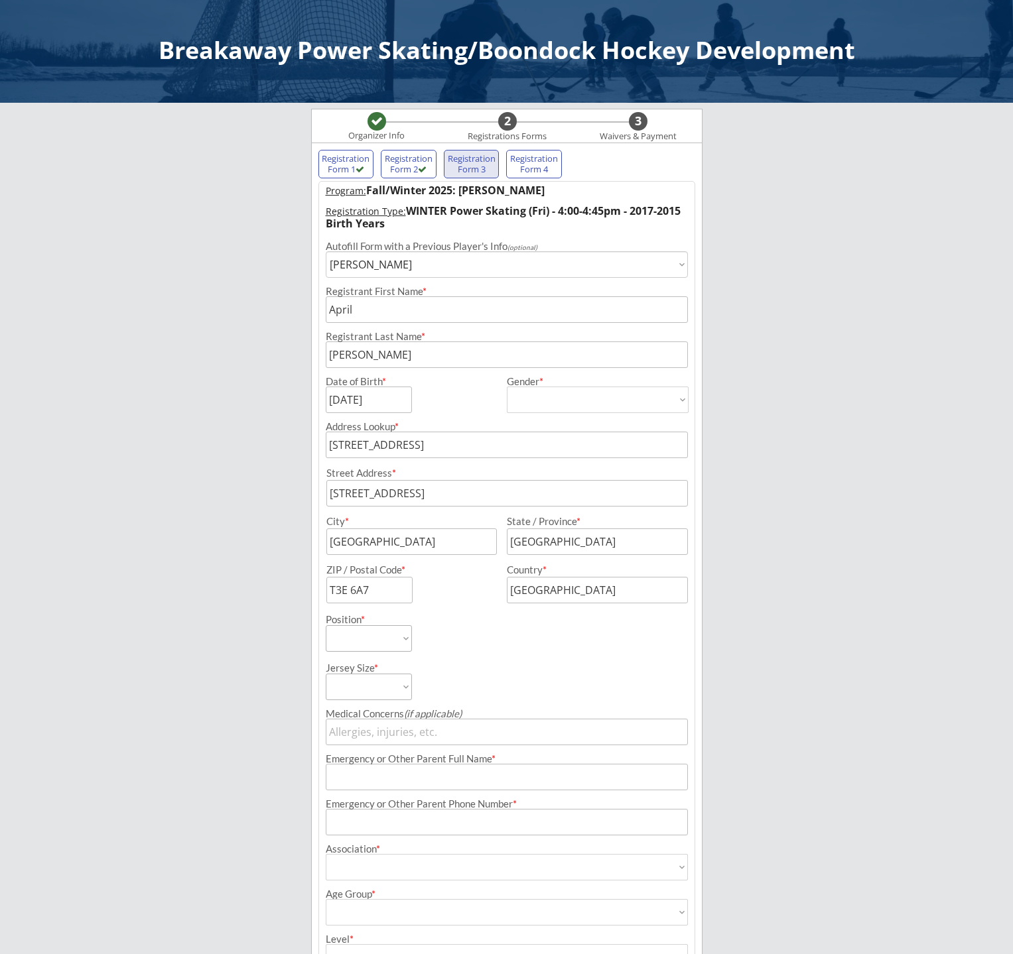
type input "Not Applicable"
select select ""Not Applicable ""
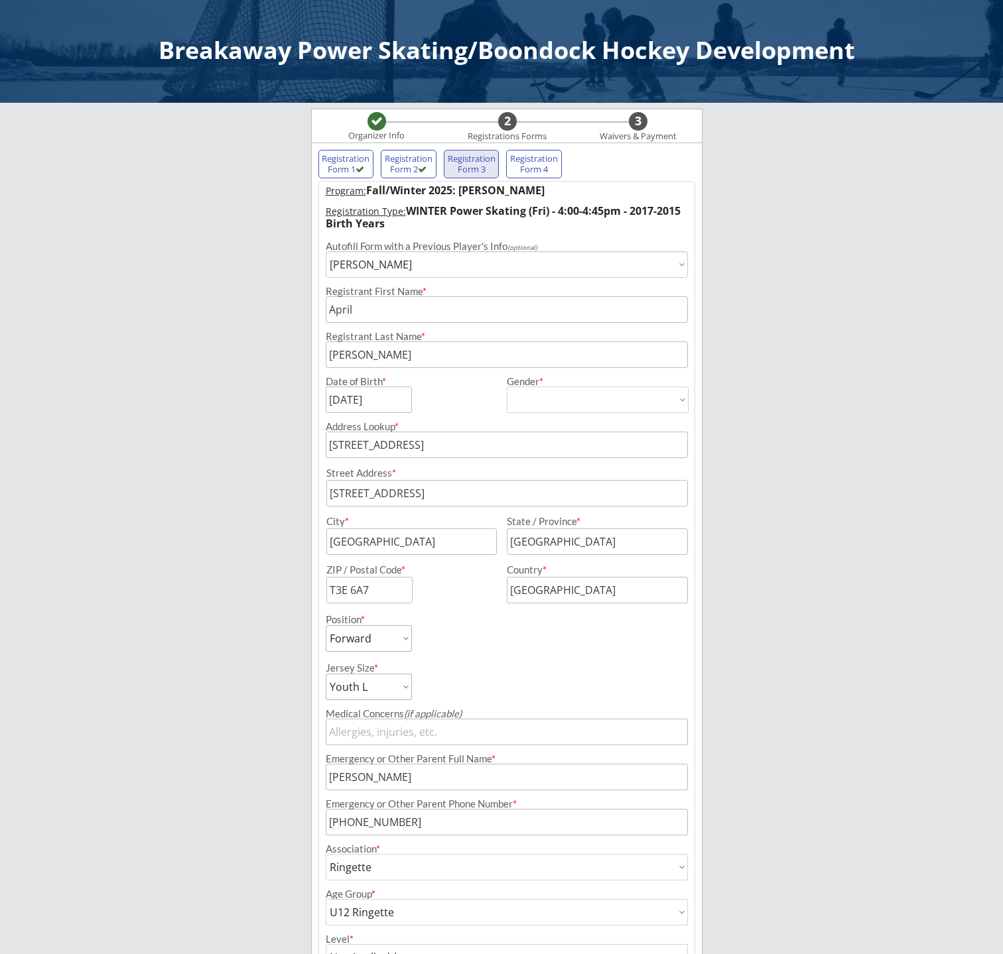
scroll to position [132, 0]
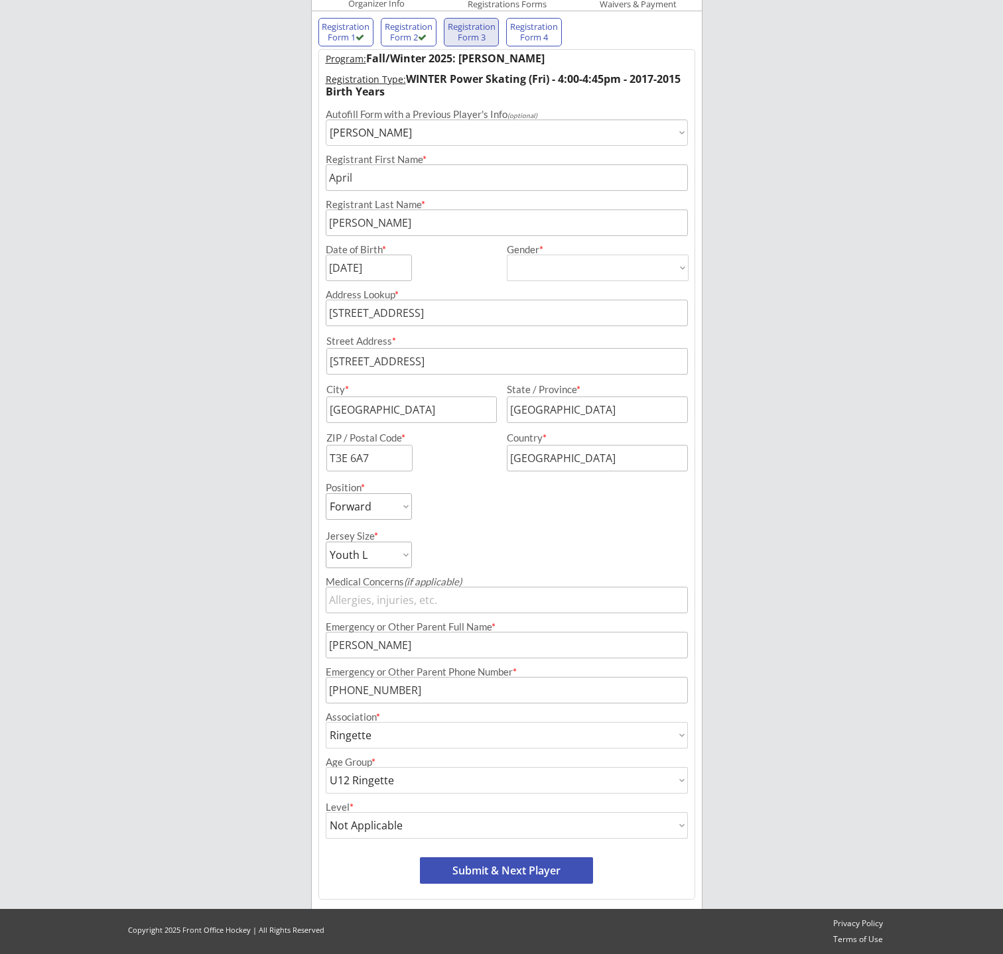
click at [472, 874] on button "Submit & Next Player" at bounding box center [506, 871] width 173 height 27
select select ""PLACEHOLDER_1427118222253""
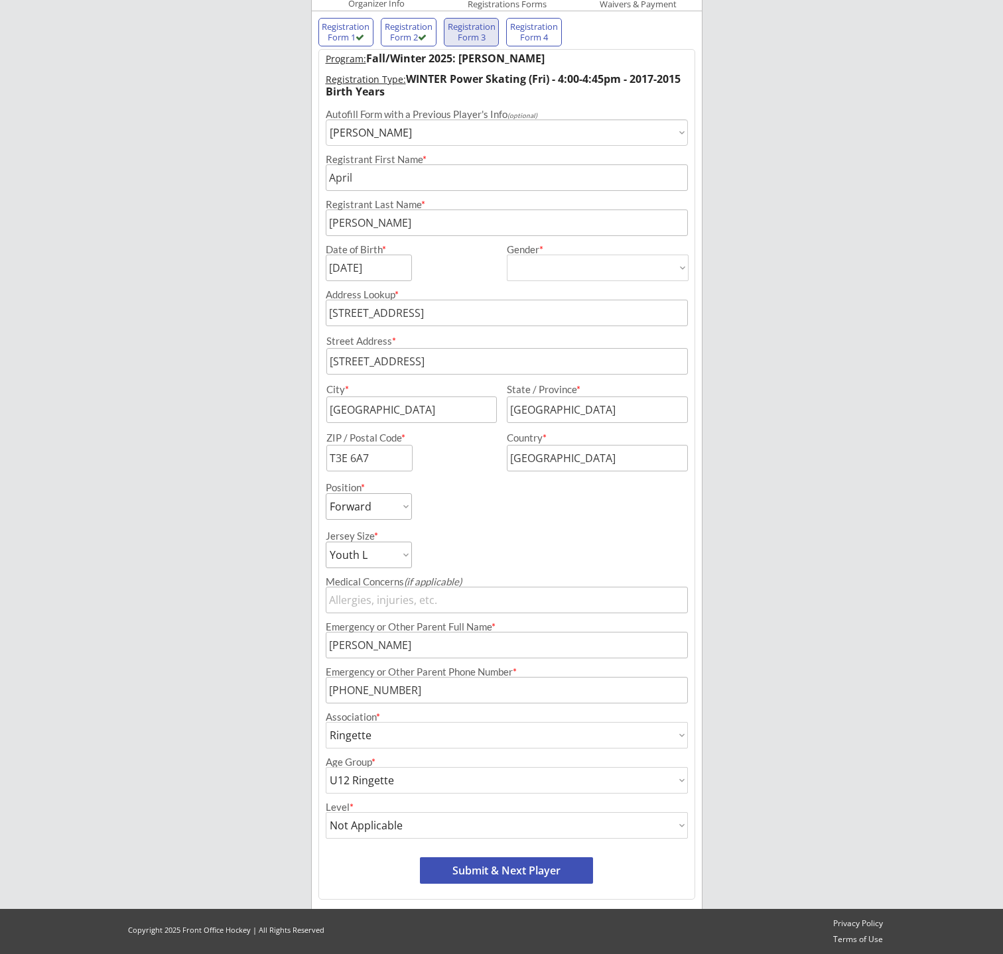
select select ""PLACEHOLDER_1427118222253""
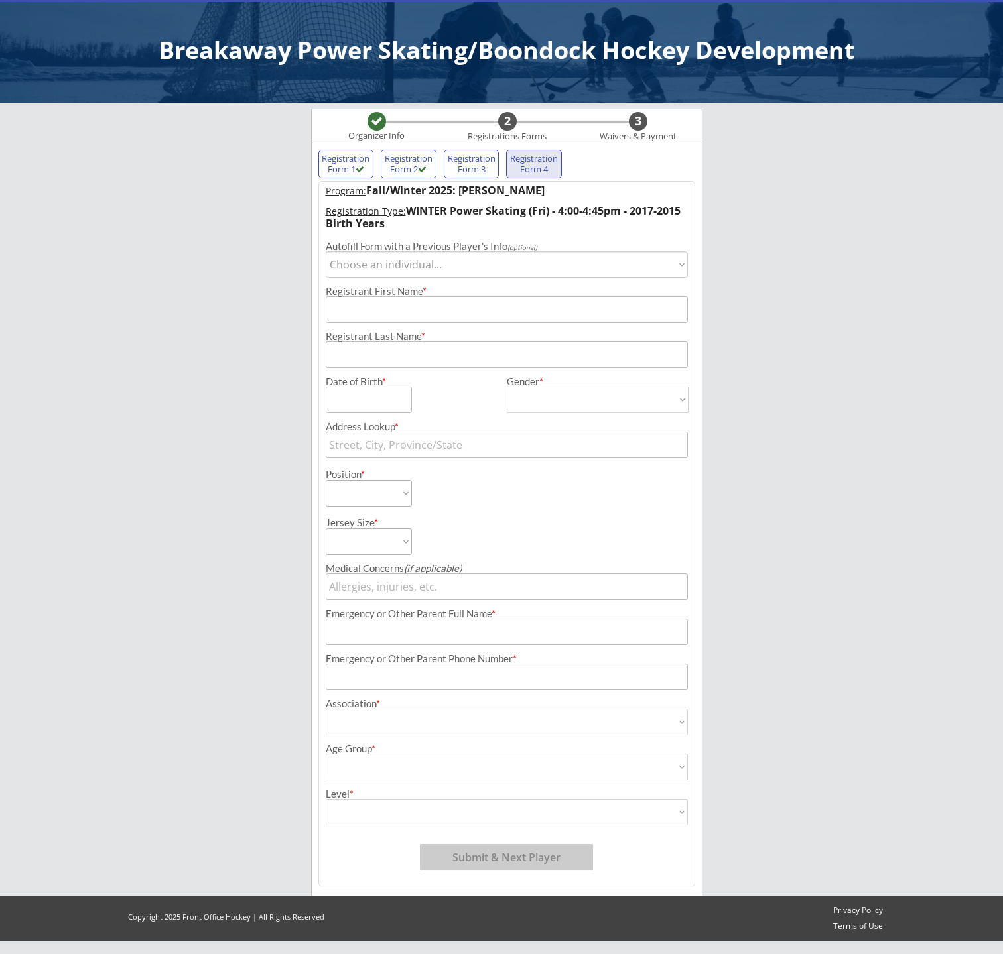
scroll to position [0, 0]
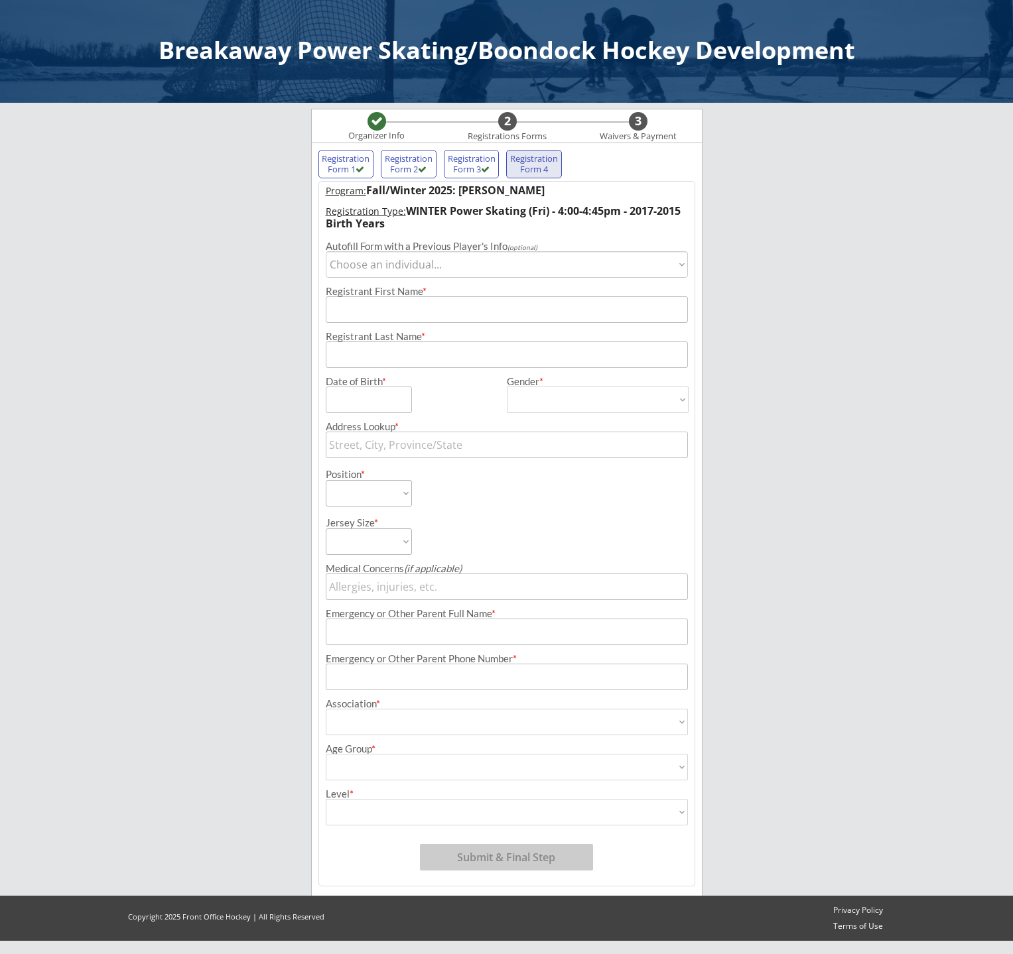
click at [454, 271] on select "Choose an individual... [PERSON_NAME] [PERSON_NAME]" at bounding box center [507, 264] width 362 height 27
select select ""1348695171700984260__LOOKUP__1697945223811x919921312286638100""
click at [326, 251] on select "Choose an individual... [PERSON_NAME] [PERSON_NAME]" at bounding box center [507, 264] width 362 height 27
type input "[PERSON_NAME]"
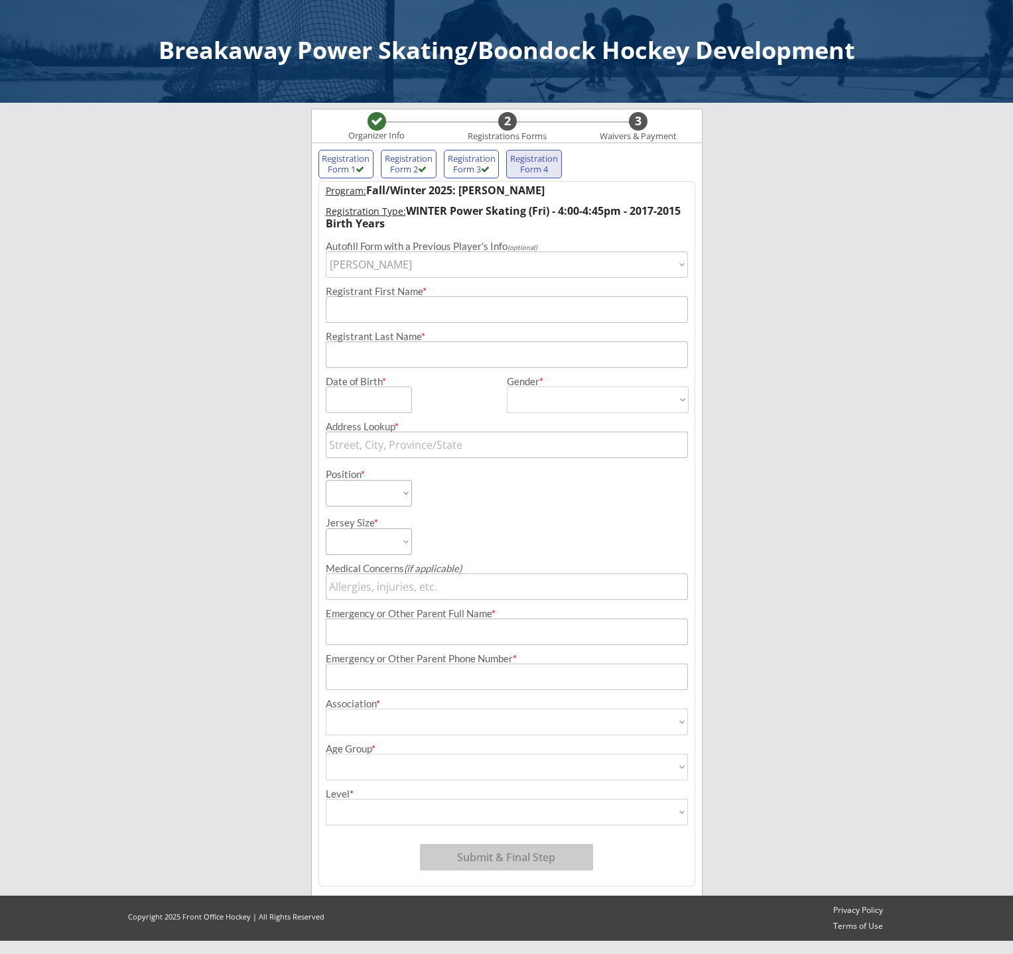
type input "[DATE]"
type input "[STREET_ADDRESS]"
type input "[GEOGRAPHIC_DATA]"
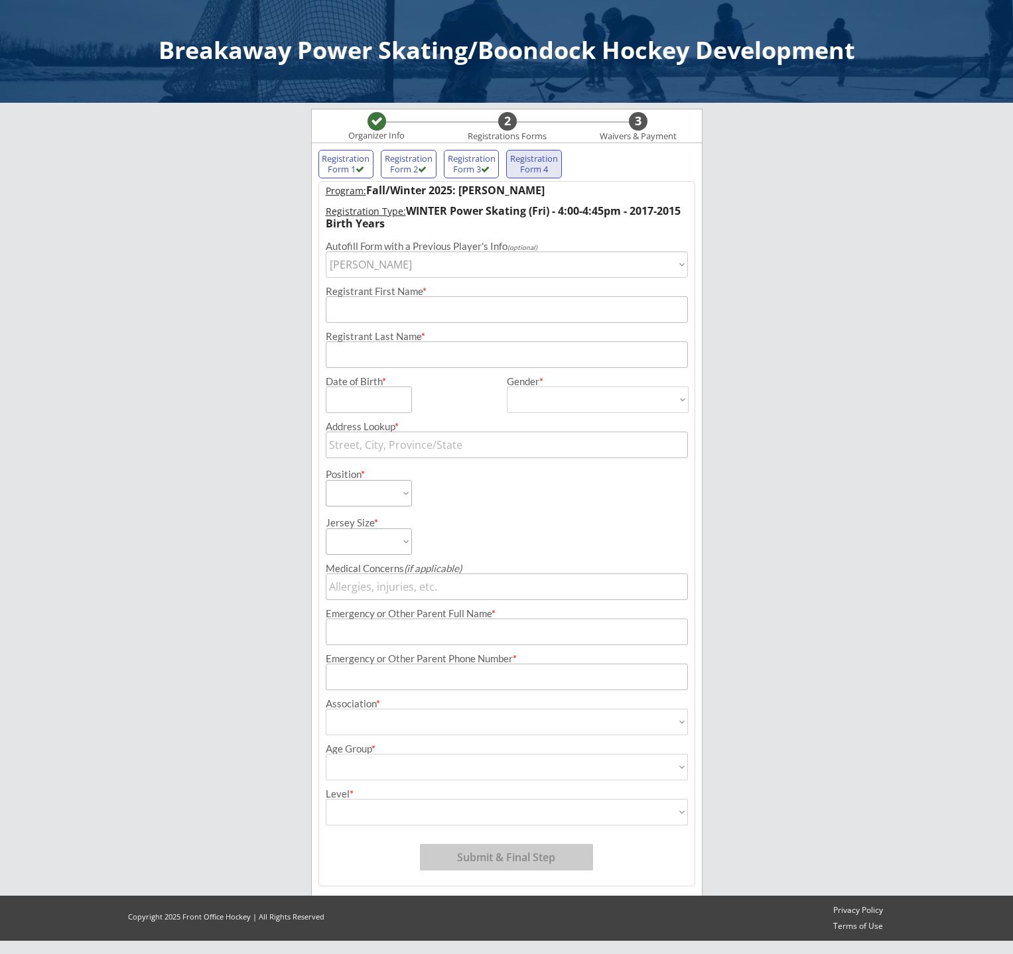
type input "T3E 6A7"
type input "[GEOGRAPHIC_DATA]"
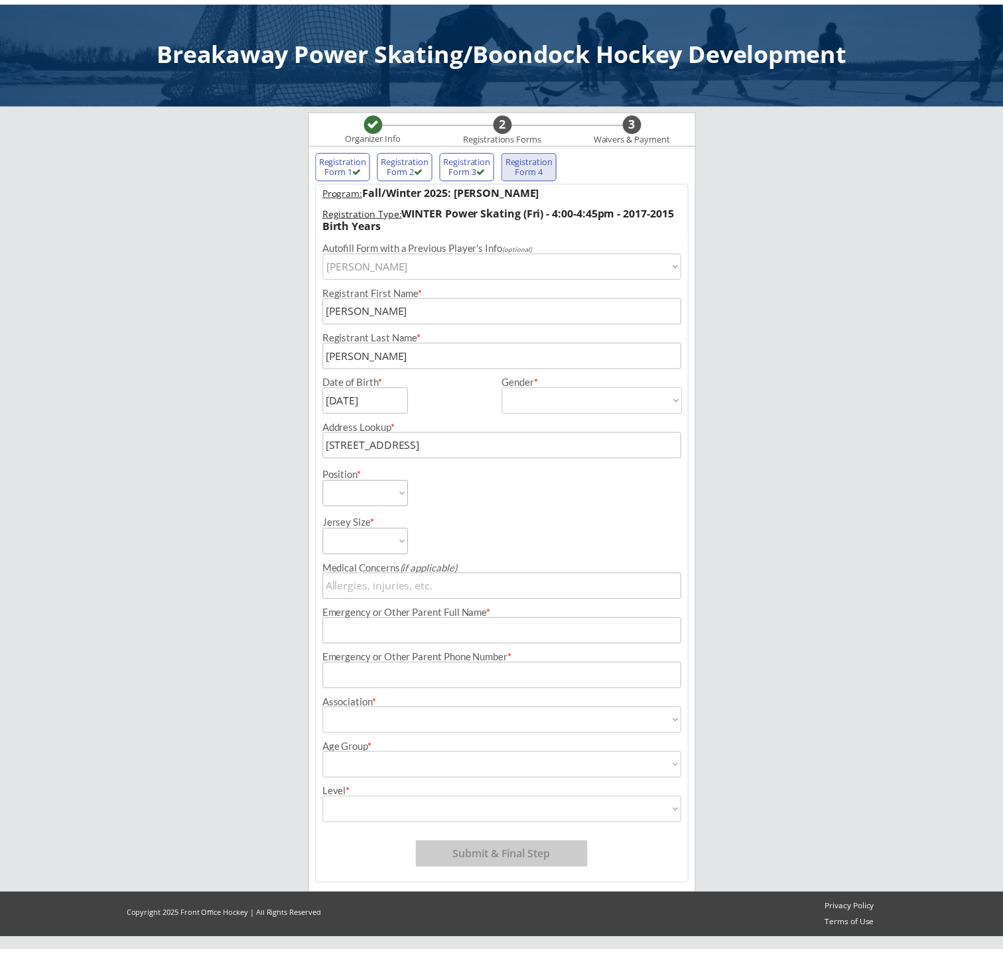
type input "[DEMOGRAPHIC_DATA]"
select select ""[DEMOGRAPHIC_DATA]""
select select ""Forward""
select select ""Youth L""
type input "[PERSON_NAME]"
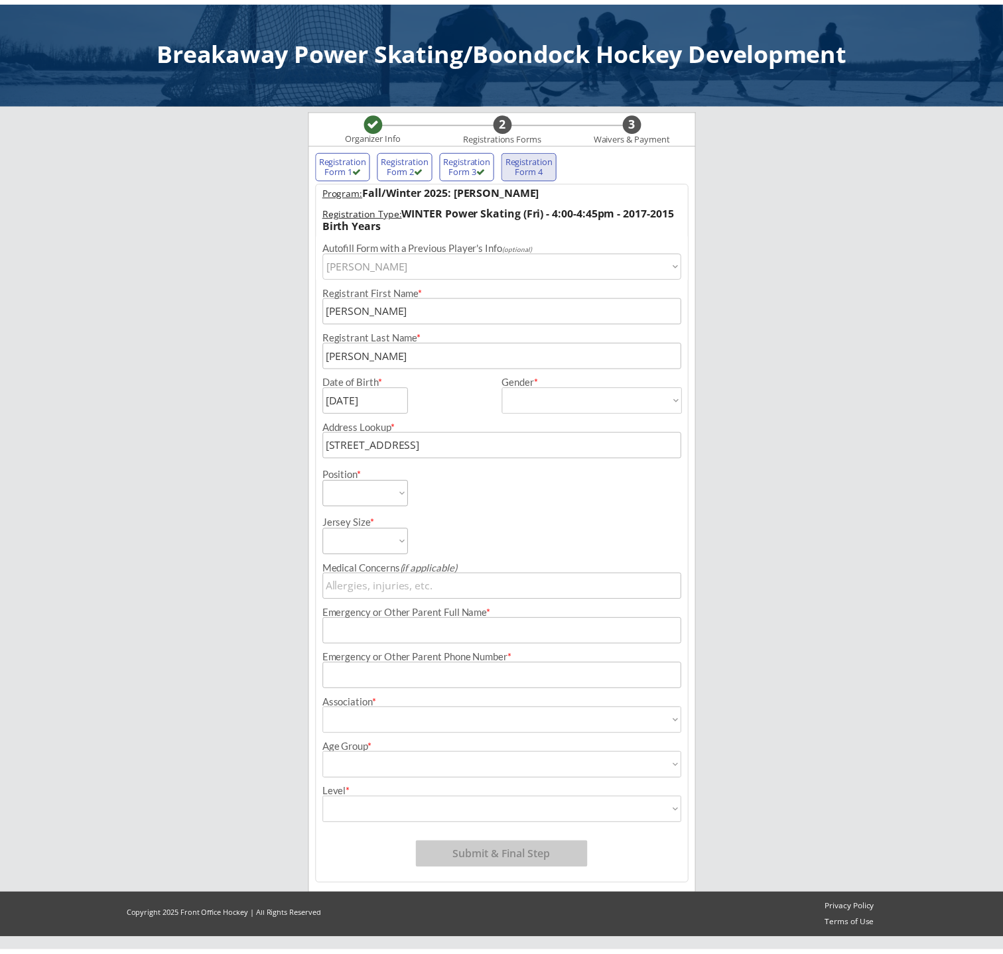
type input "[PHONE_NUMBER]"
type input "Ringette"
select select ""Ringette""
type input "U12 Ringette"
select select ""U12 Ringette""
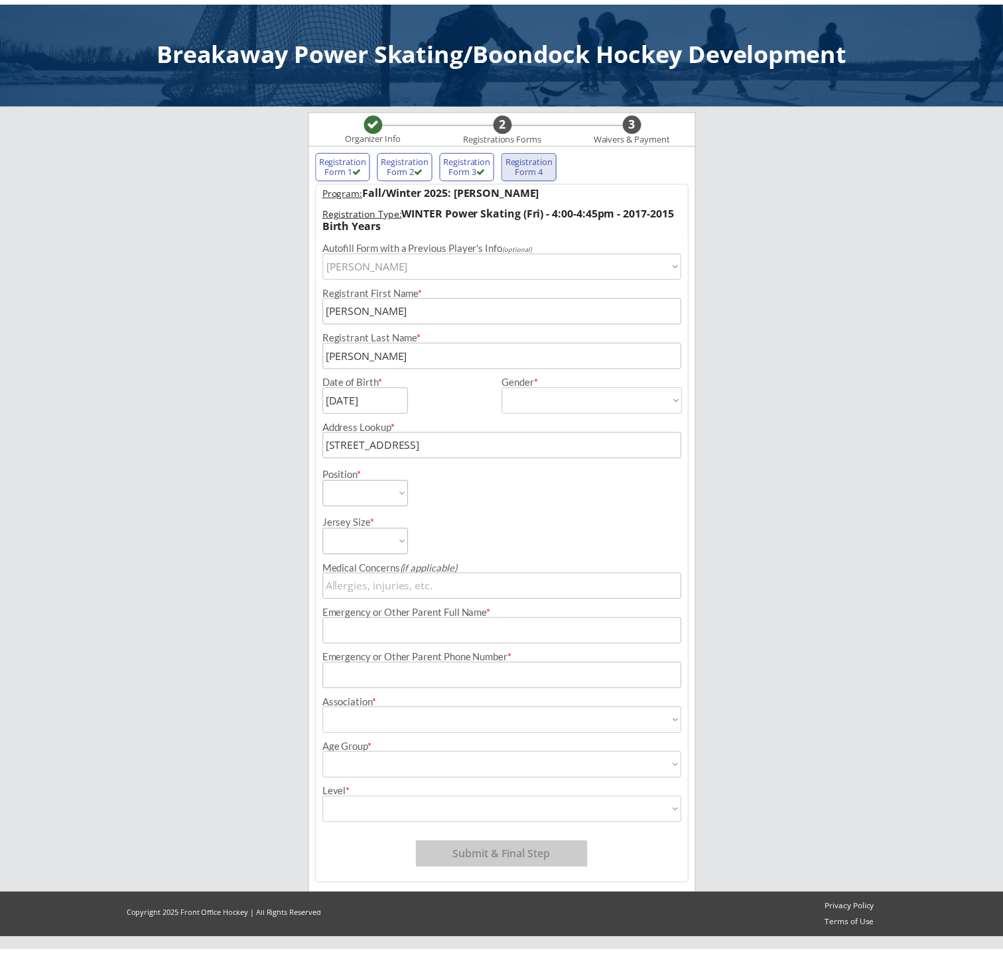
type input "Not Applicable"
select select ""Not Applicable ""
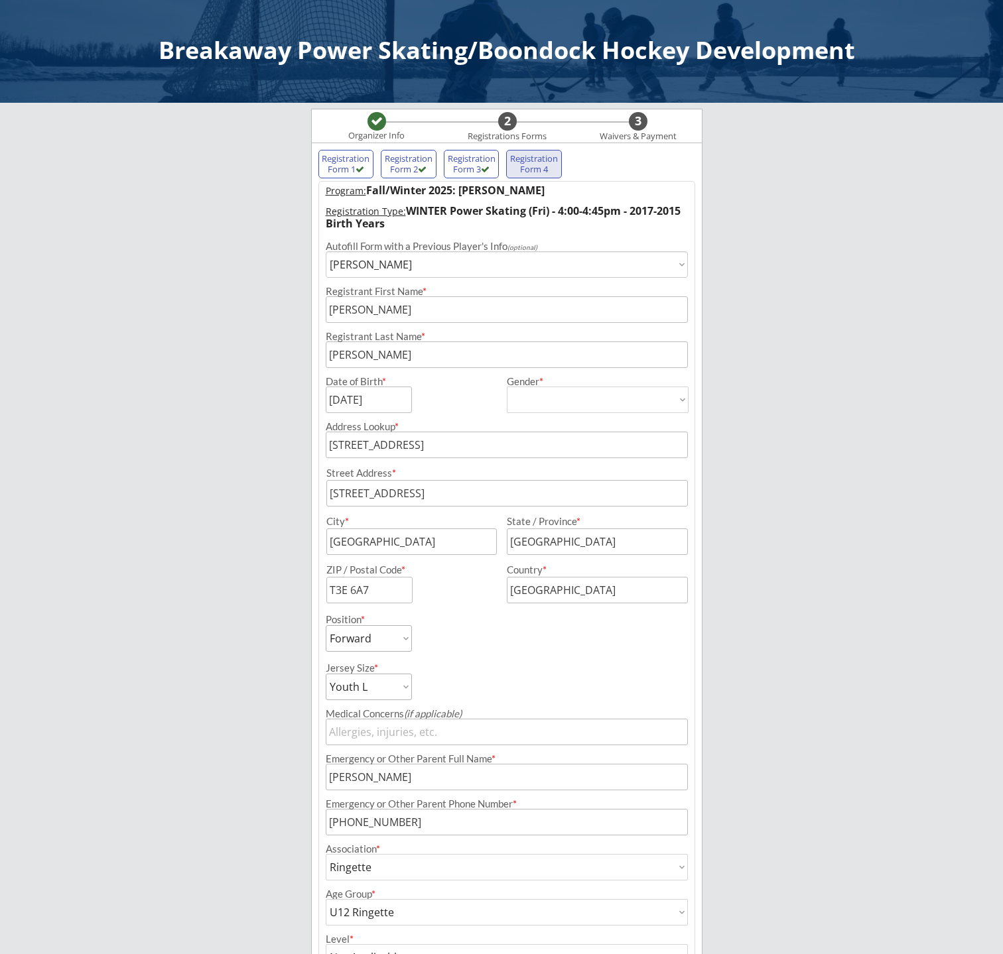
click at [694, 478] on div "Program: Fall/Winter 2025: [PERSON_NAME] Registration Type: WINTER Power Skatin…" at bounding box center [506, 606] width 377 height 850
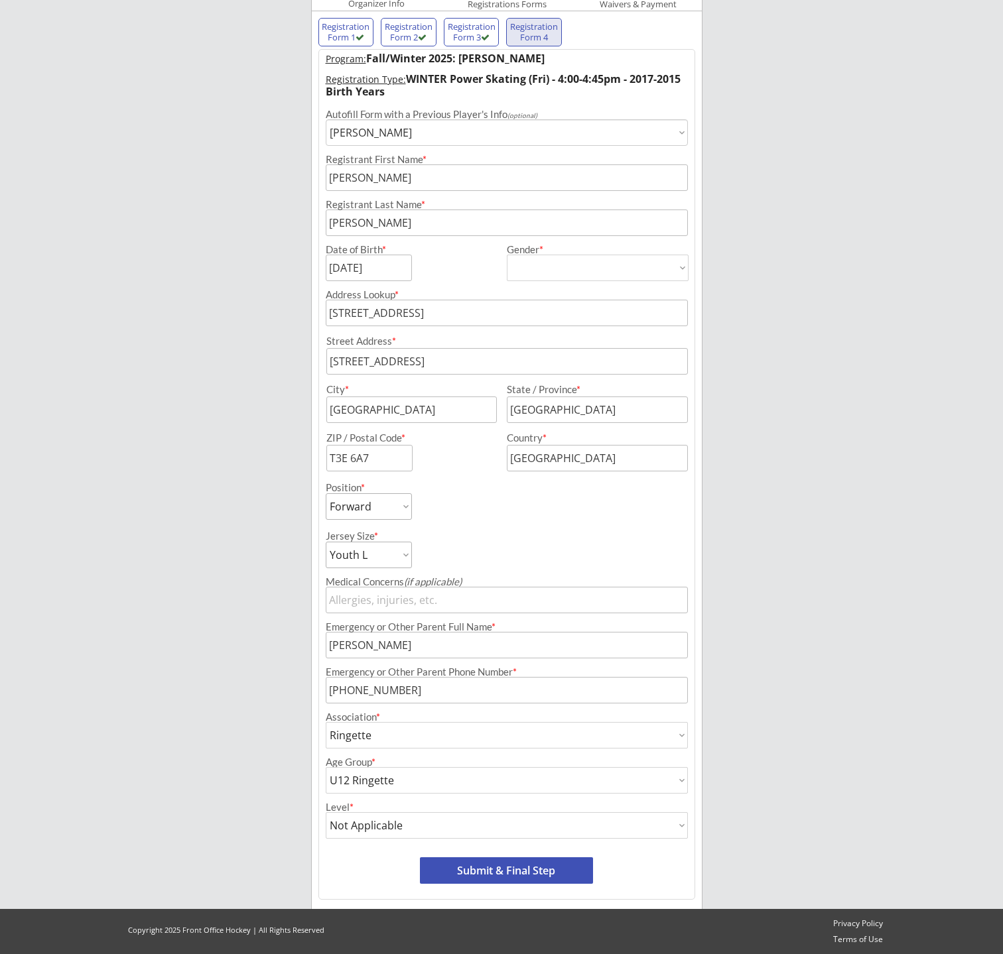
click at [508, 874] on button "Submit & Final Step" at bounding box center [506, 871] width 173 height 27
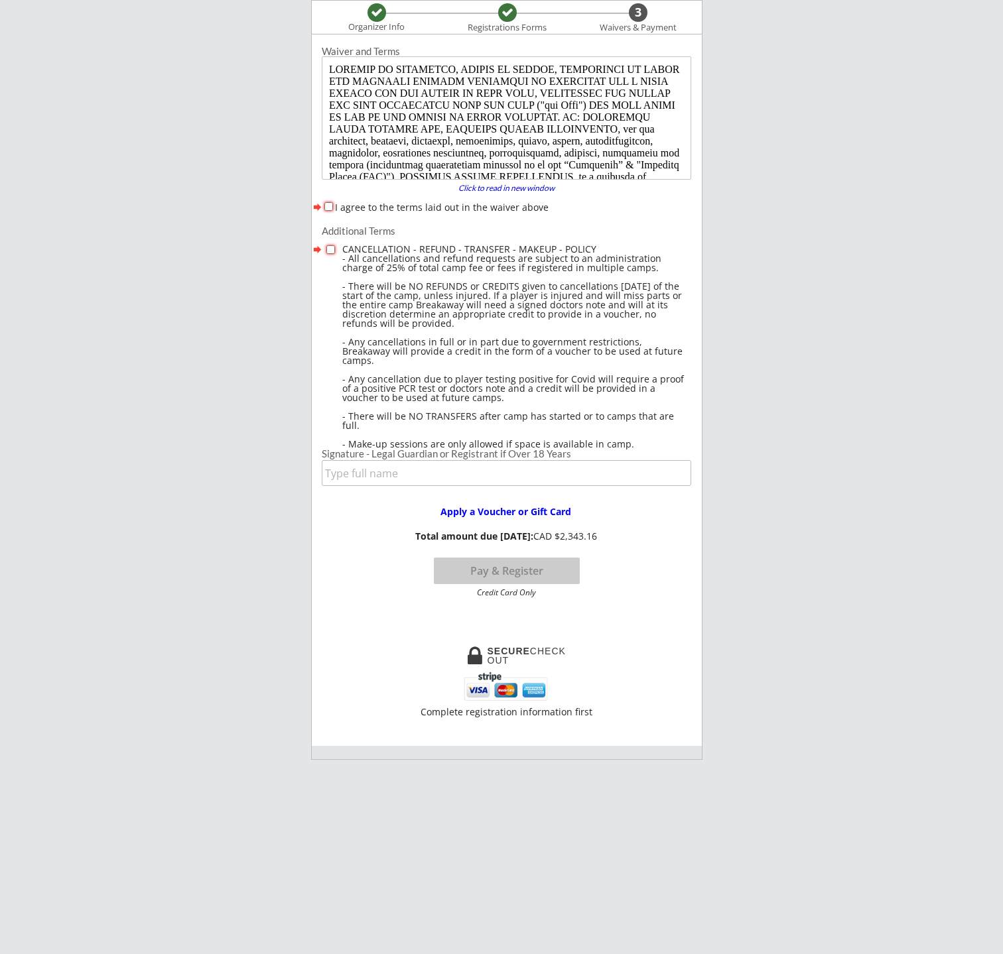
scroll to position [0, 0]
click at [327, 207] on input "I agree to the terms laid out in the waiver above" at bounding box center [328, 206] width 9 height 9
checkbox input "true"
click at [331, 247] on input "checkbox" at bounding box center [330, 249] width 9 height 9
checkbox input "true"
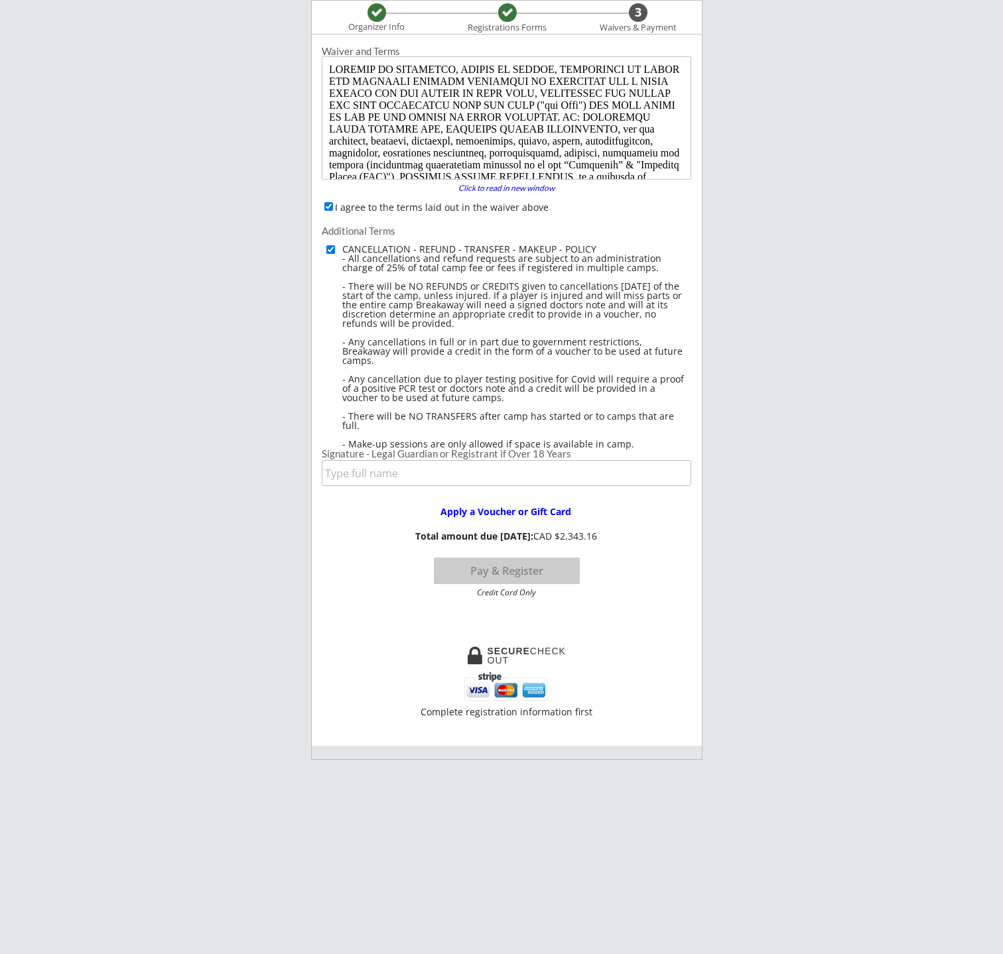
click at [452, 383] on div "CANCELLATION - REFUND - TRANSFER - MAKEUP - POLICY - All cancellations and refu…" at bounding box center [516, 347] width 349 height 204
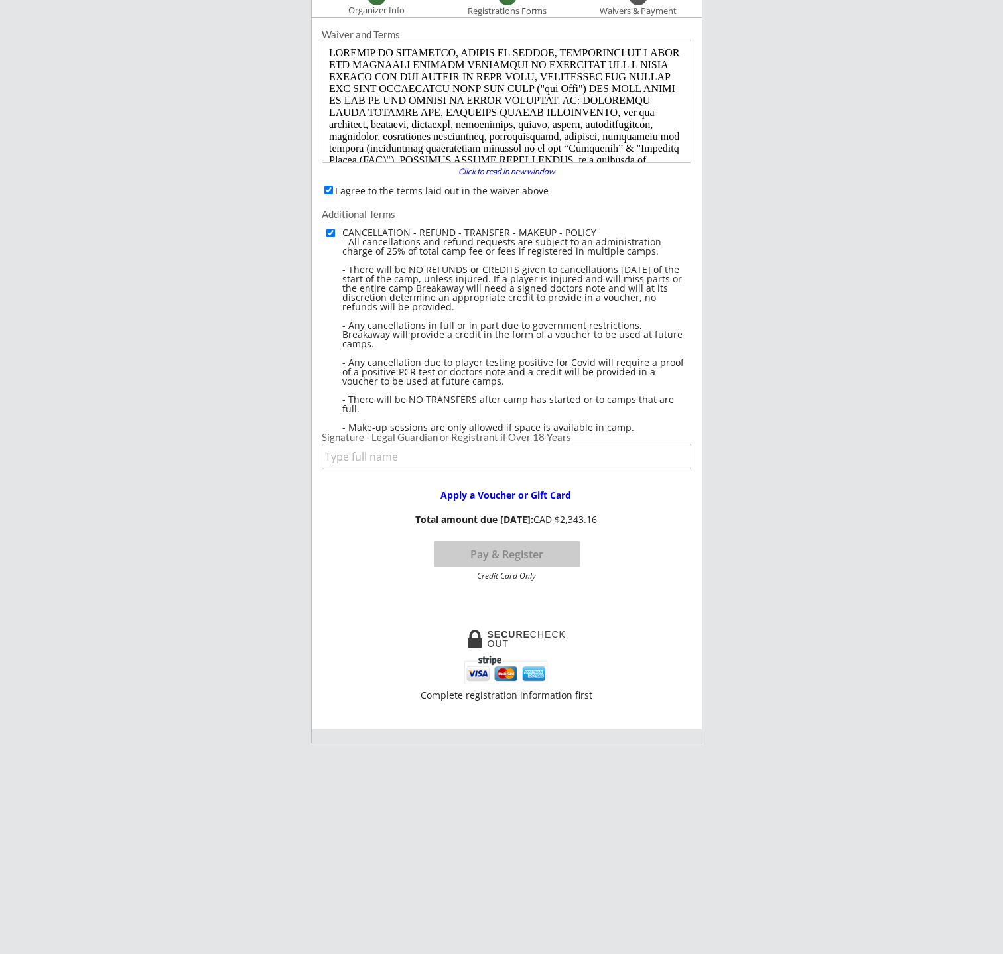
scroll to position [142, 0]
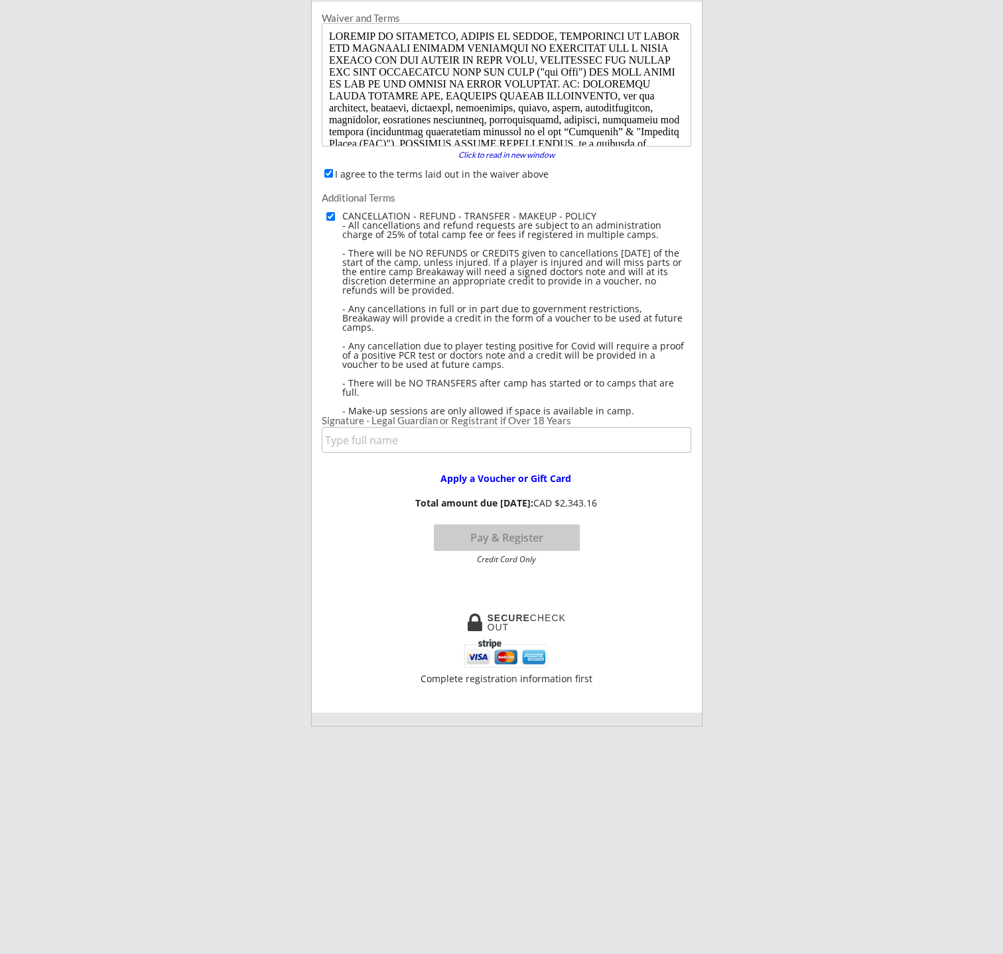
click at [484, 438] on input "input" at bounding box center [506, 440] width 369 height 26
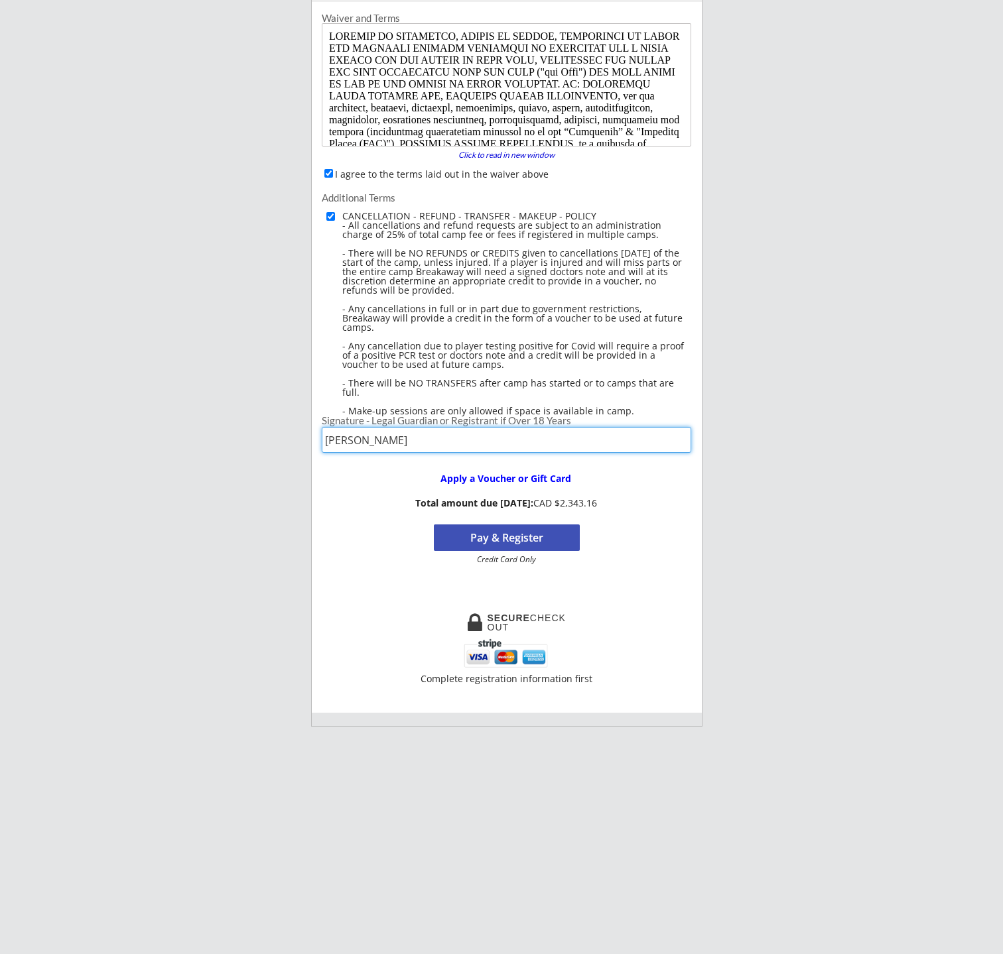
type input "[PERSON_NAME]"
click at [625, 487] on div "Apply a Voucher or Gift Card Total amount due [DATE]: CAD $2,343.16 Pay & Regis…" at bounding box center [506, 513] width 389 height 102
click at [541, 532] on button "Pay & Register" at bounding box center [507, 538] width 146 height 27
